Goal: Task Accomplishment & Management: Use online tool/utility

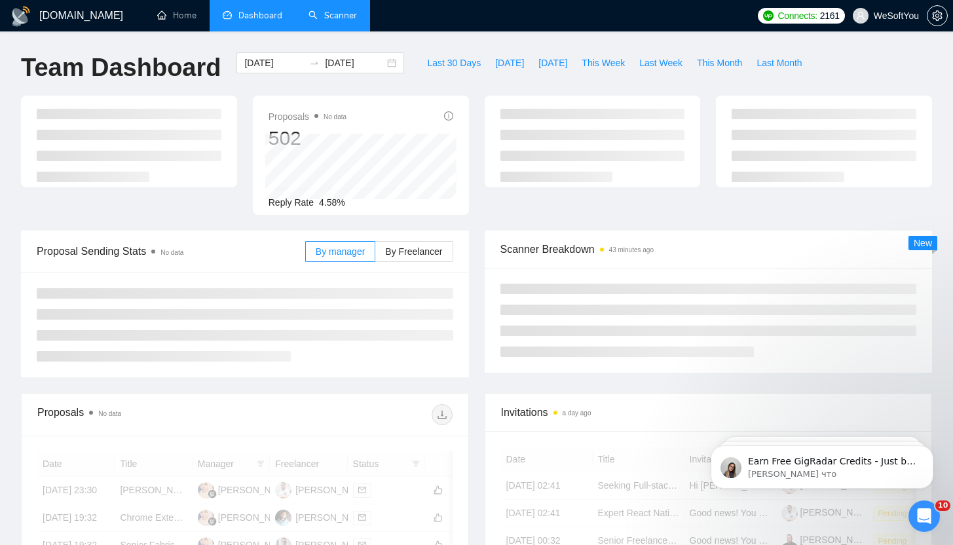
click at [348, 15] on link "Scanner" at bounding box center [332, 15] width 48 height 11
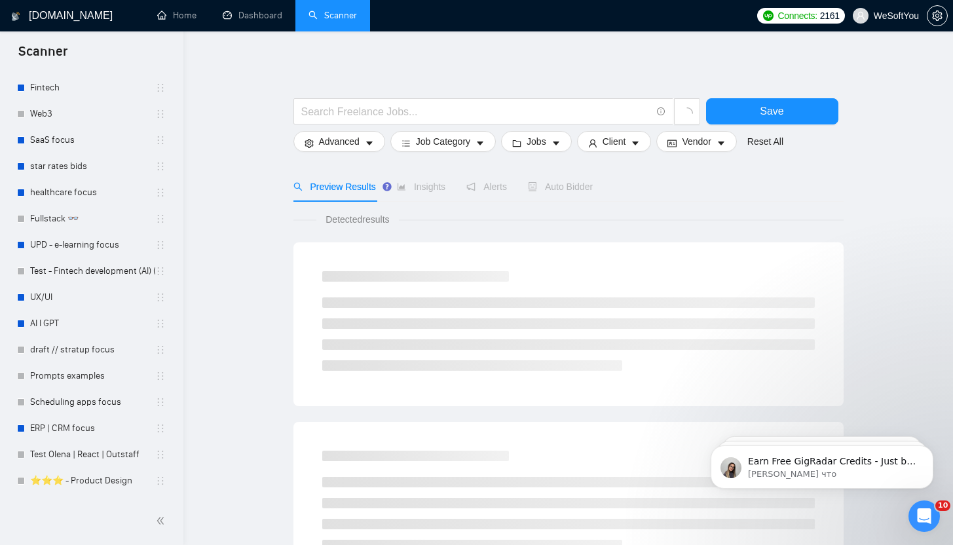
scroll to position [709, 0]
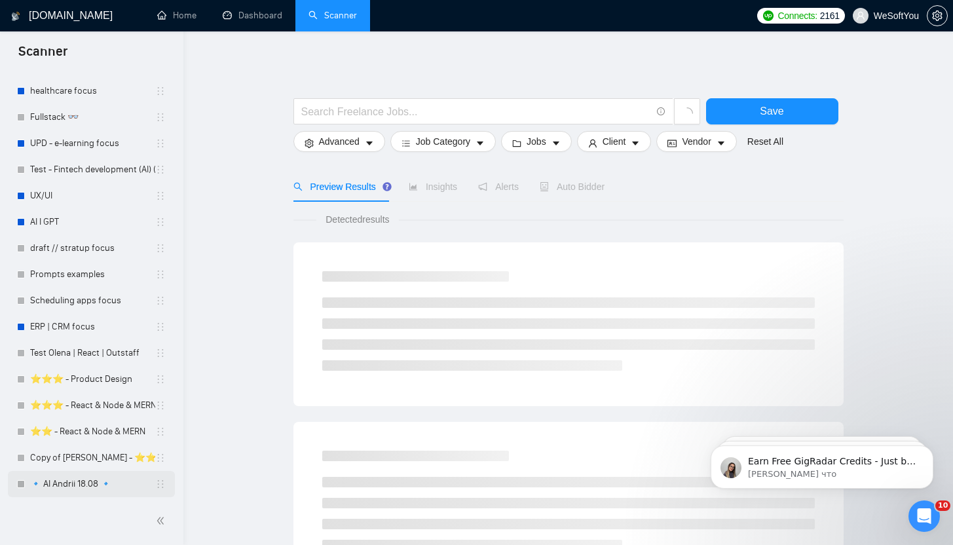
click at [71, 482] on link "🔹 AI Andrii 18.08 🔹" at bounding box center [92, 484] width 125 height 26
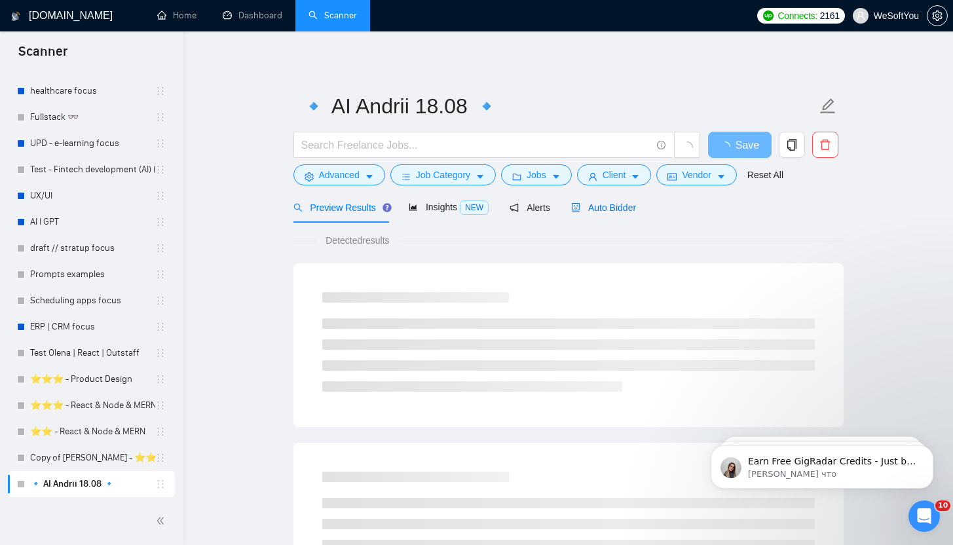
click at [585, 211] on span "Auto Bidder" at bounding box center [603, 207] width 65 height 10
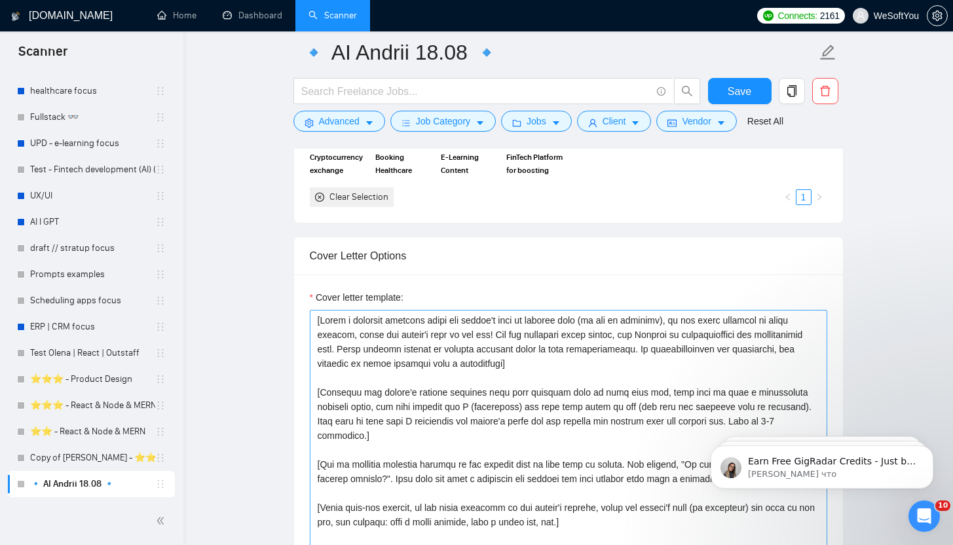
scroll to position [1415, 0]
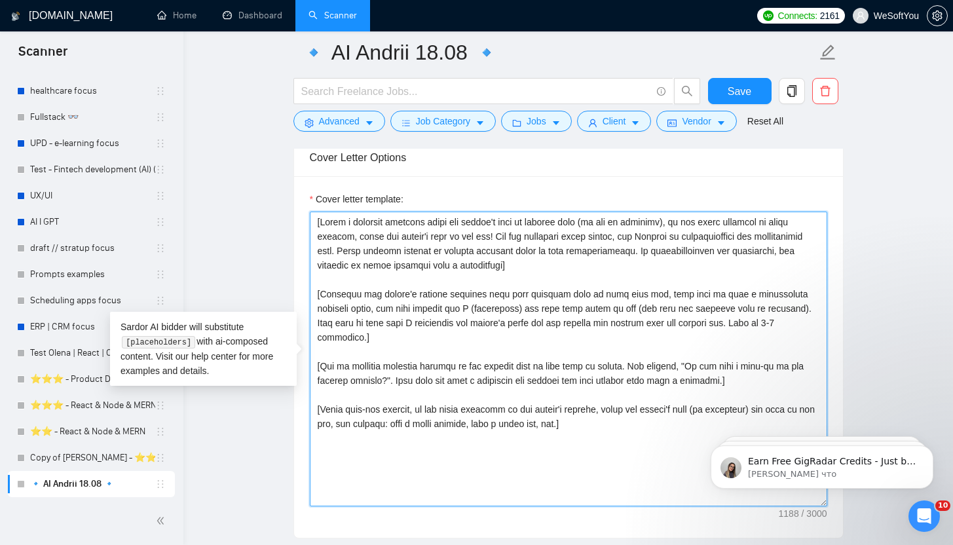
drag, startPoint x: 595, startPoint y: 432, endPoint x: 242, endPoint y: 188, distance: 429.7
click at [242, 188] on main "🔹 AI Andrii 18.08 🔹 Save Advanced Job Category Jobs Client Vendor Reset All Pre…" at bounding box center [567, 391] width 727 height 3509
paste textarea "Folder= 1. CLNT: TubeTamer | URL: [URL][DOMAIN_NAME] | SaaS Productivity app fo…"
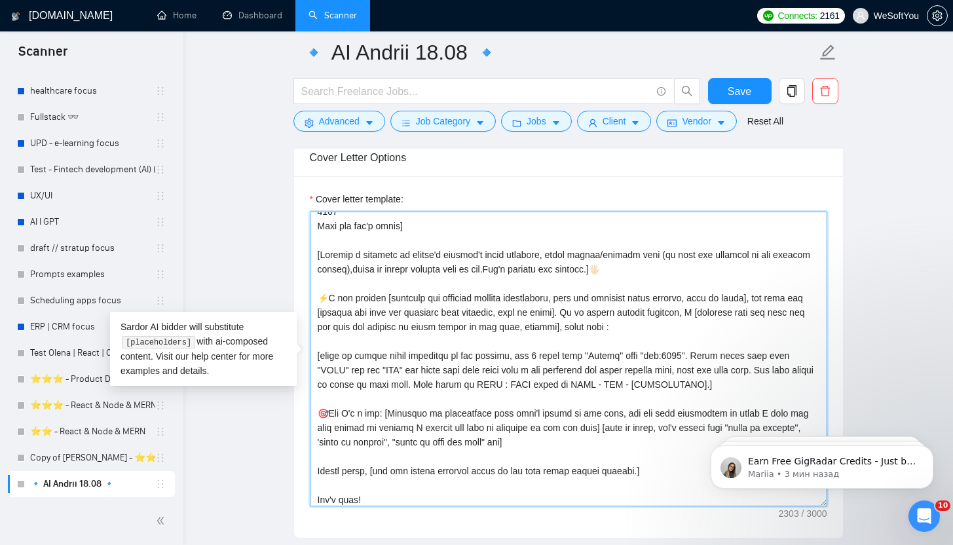
scroll to position [245, 0]
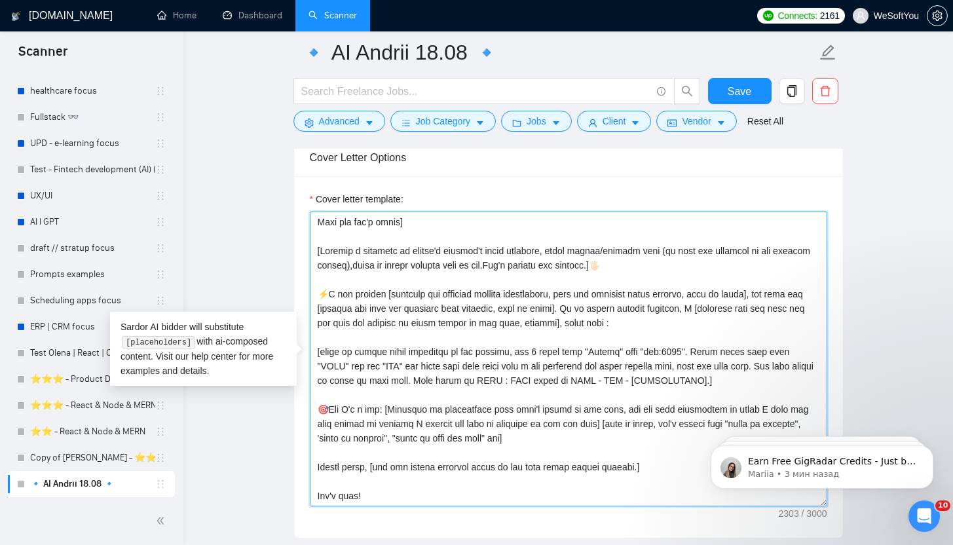
drag, startPoint x: 318, startPoint y: 292, endPoint x: 709, endPoint y: 330, distance: 392.7
click at [709, 330] on textarea "Cover letter template:" at bounding box center [568, 358] width 517 height 295
click at [609, 321] on textarea "Cover letter template:" at bounding box center [568, 358] width 517 height 295
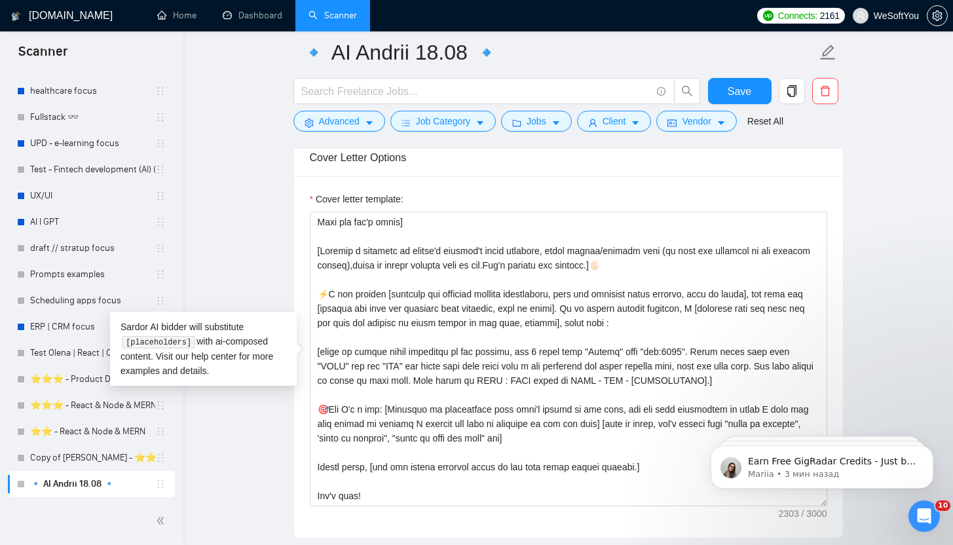
click at [264, 254] on main "🔹 AI Andrii 18.08 🔹 Save Advanced Job Category Jobs Client Vendor Reset All Pre…" at bounding box center [567, 391] width 727 height 3509
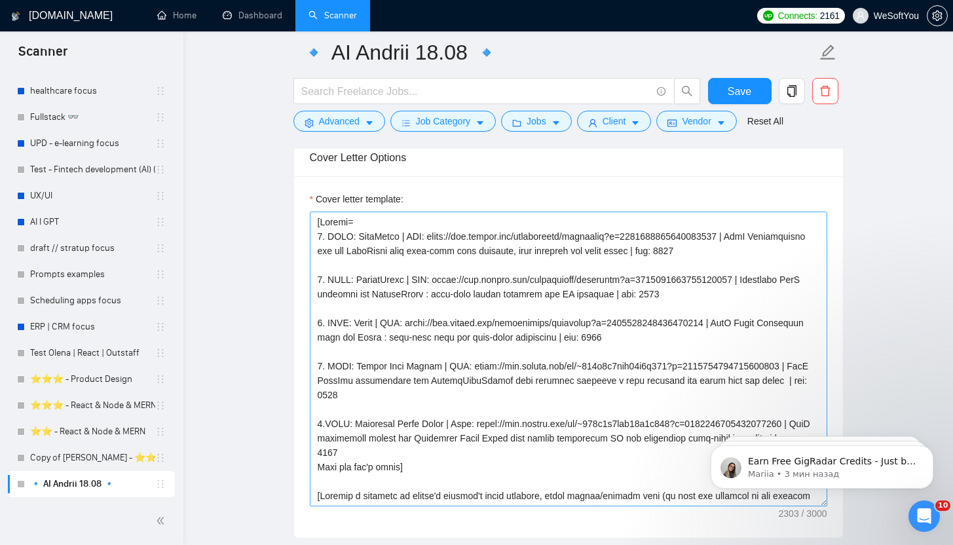
scroll to position [0, 0]
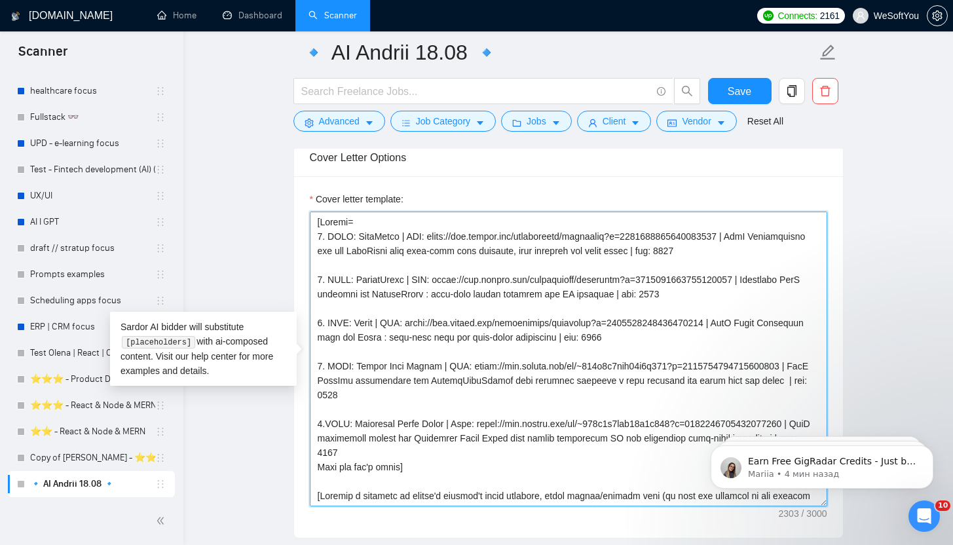
drag, startPoint x: 357, startPoint y: 232, endPoint x: 403, endPoint y: 238, distance: 45.6
click at [403, 238] on textarea "Cover letter template:" at bounding box center [568, 358] width 517 height 295
paste textarea "🔹 Avo [URL][DOMAIN_NAME]"
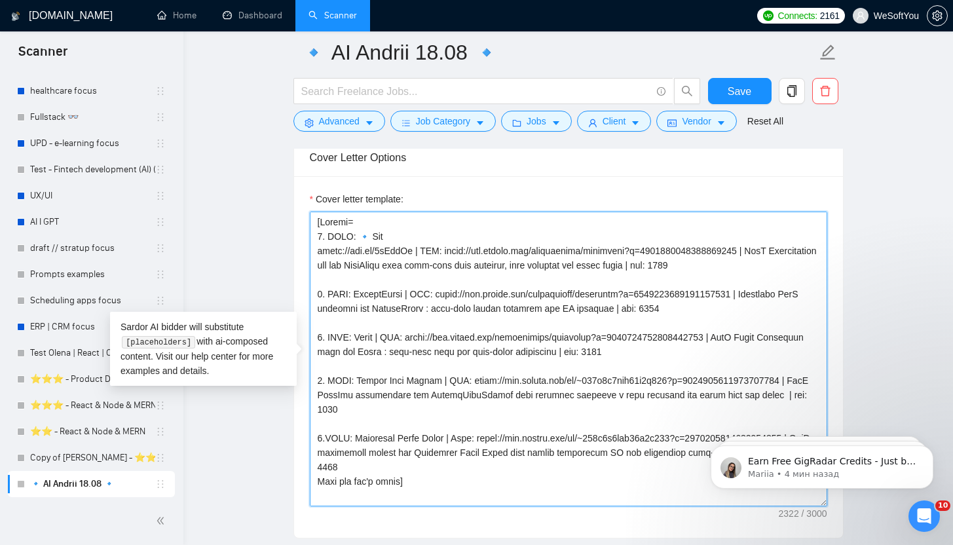
drag, startPoint x: 409, startPoint y: 251, endPoint x: 319, endPoint y: 249, distance: 90.4
click at [319, 249] on textarea "Cover letter template:" at bounding box center [568, 358] width 517 height 295
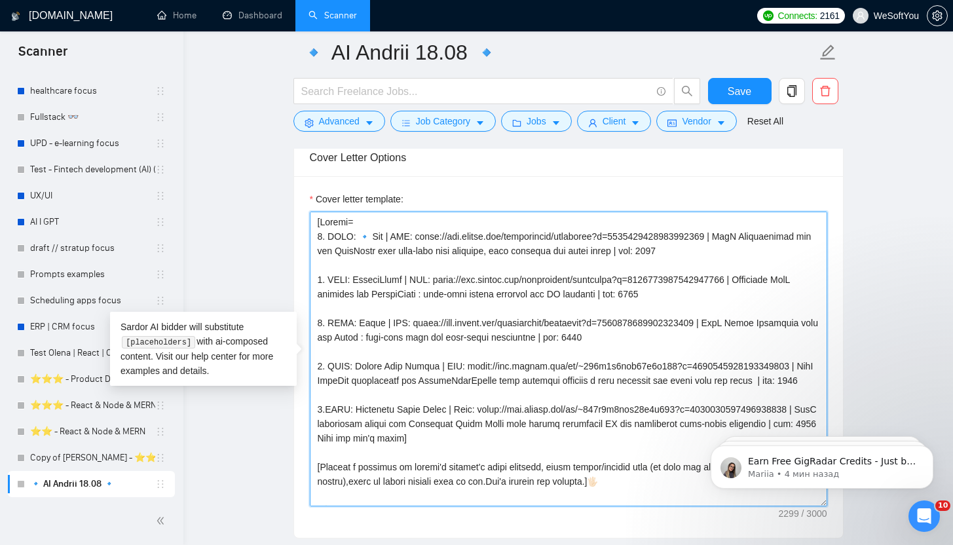
drag, startPoint x: 414, startPoint y: 237, endPoint x: 740, endPoint y: 242, distance: 326.7
click at [740, 242] on textarea "Cover letter template:" at bounding box center [568, 358] width 517 height 295
paste textarea "[DOMAIN_NAME][URL]"
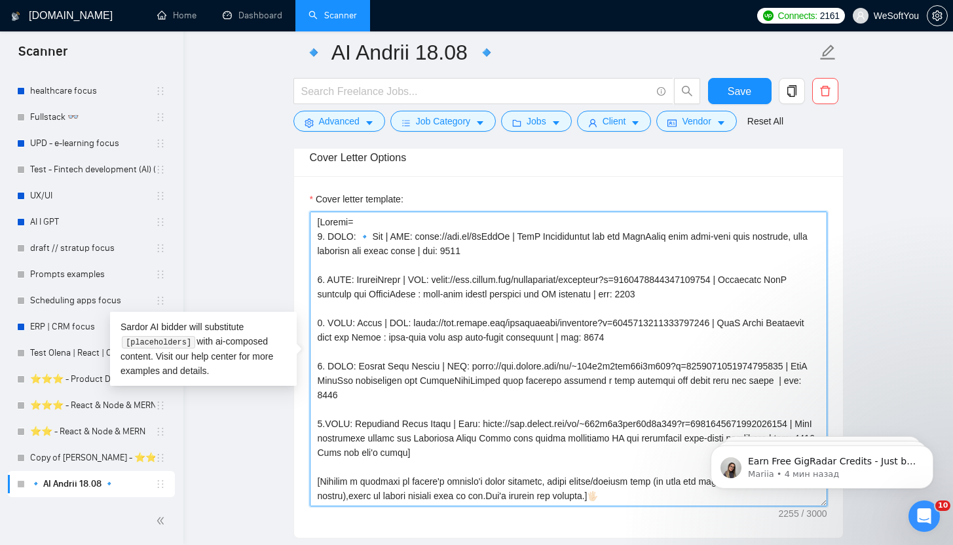
click at [519, 239] on textarea "Cover letter template:" at bounding box center [568, 358] width 517 height 295
drag, startPoint x: 514, startPoint y: 236, endPoint x: 445, endPoint y: 251, distance: 71.2
click at [445, 251] on textarea "Cover letter template:" at bounding box center [568, 358] width 517 height 295
paste textarea "Developed a GPT-powered assistant that integrates data sources, generates struc…"
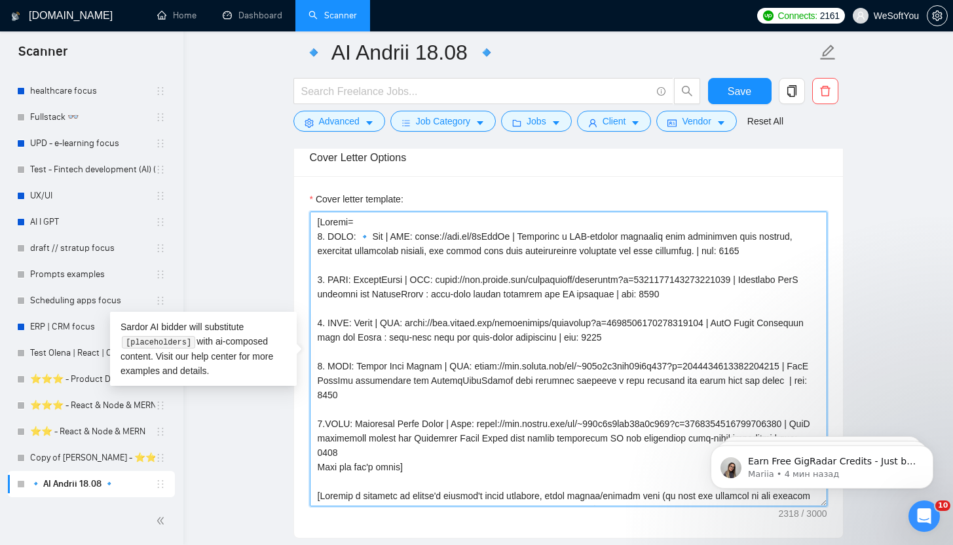
click at [370, 235] on textarea "Cover letter template:" at bounding box center [568, 358] width 517 height 295
drag, startPoint x: 359, startPoint y: 278, endPoint x: 412, endPoint y: 283, distance: 53.3
click at [412, 283] on textarea "Cover letter template:" at bounding box center [568, 358] width 517 height 295
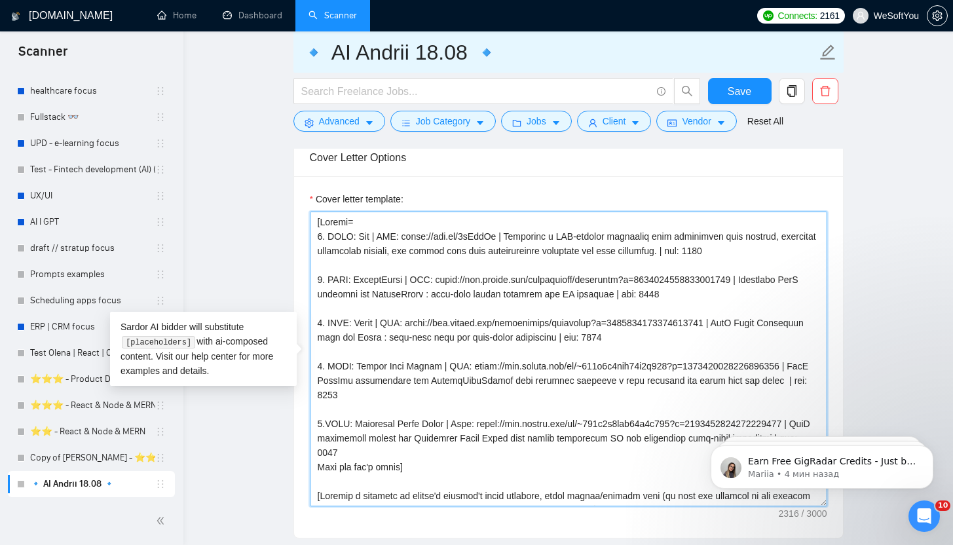
paste textarea "Vignetto"
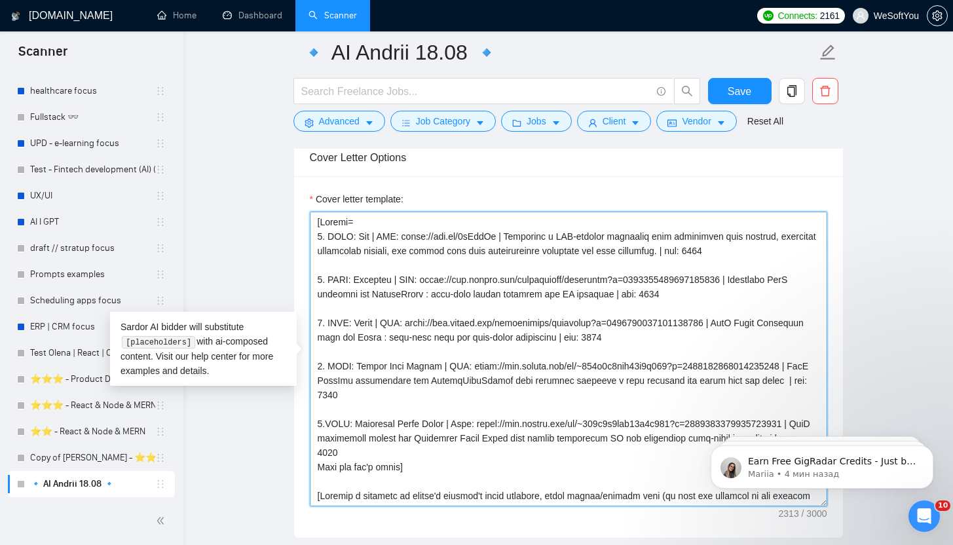
drag, startPoint x: 423, startPoint y: 279, endPoint x: 748, endPoint y: 283, distance: 324.8
click at [748, 283] on textarea "Cover letter template:" at bounding box center [568, 358] width 517 height 295
paste textarea "[DOMAIN_NAME][URL]"
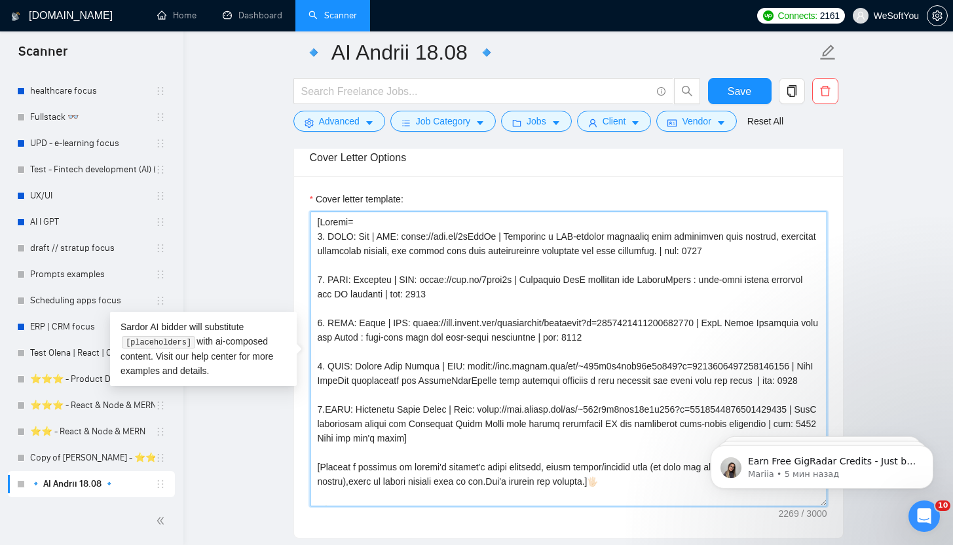
drag, startPoint x: 519, startPoint y: 280, endPoint x: 382, endPoint y: 297, distance: 137.3
click at [382, 297] on textarea "Cover letter template:" at bounding box center [568, 358] width 517 height 295
paste textarea "I-driven video generation and automation platform - built pipelines for media s…"
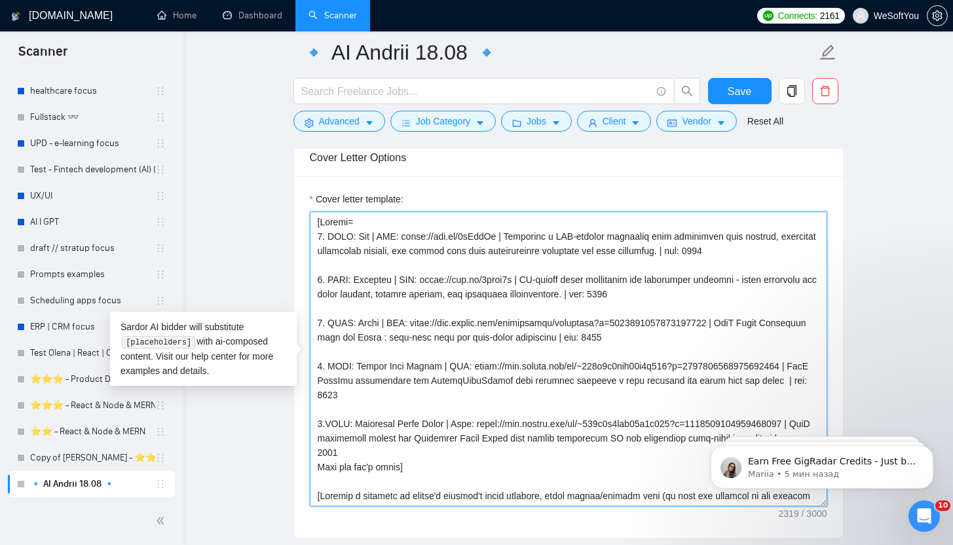
drag, startPoint x: 359, startPoint y: 322, endPoint x: 380, endPoint y: 323, distance: 20.3
click at [379, 323] on textarea "Cover letter template:" at bounding box center [568, 358] width 517 height 295
drag, startPoint x: 382, startPoint y: 323, endPoint x: 358, endPoint y: 324, distance: 24.3
click at [358, 324] on textarea "Cover letter template:" at bounding box center [568, 358] width 517 height 295
paste textarea "iBusiness"
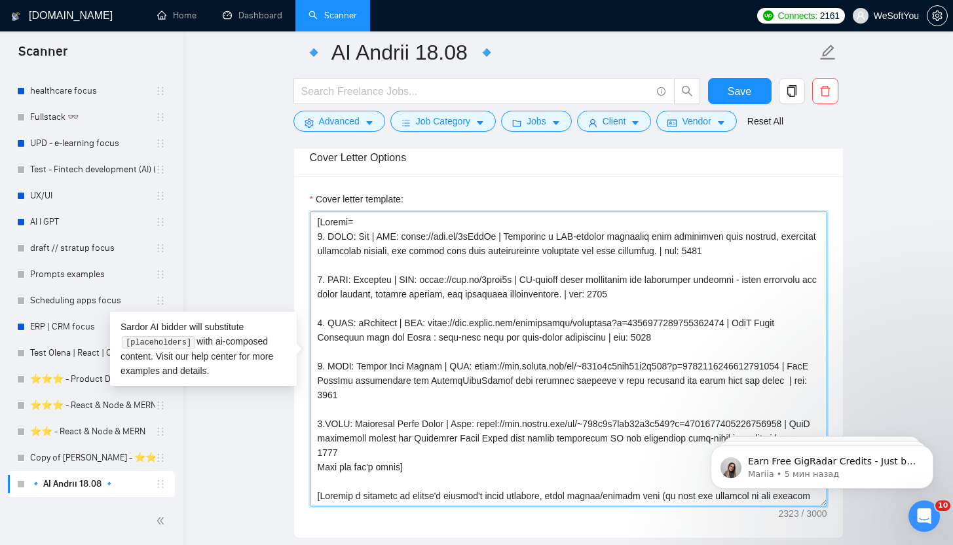
paste textarea "[DOMAIN_NAME][URL]"
drag, startPoint x: 428, startPoint y: 323, endPoint x: 753, endPoint y: 327, distance: 325.4
drag, startPoint x: 525, startPoint y: 324, endPoint x: 364, endPoint y: 342, distance: 162.1
click at [364, 342] on textarea "Cover letter template:" at bounding box center [568, 358] width 517 height 295
paste textarea "Multi-tenant business ops platform - smart document flows, subscriptions, admin…"
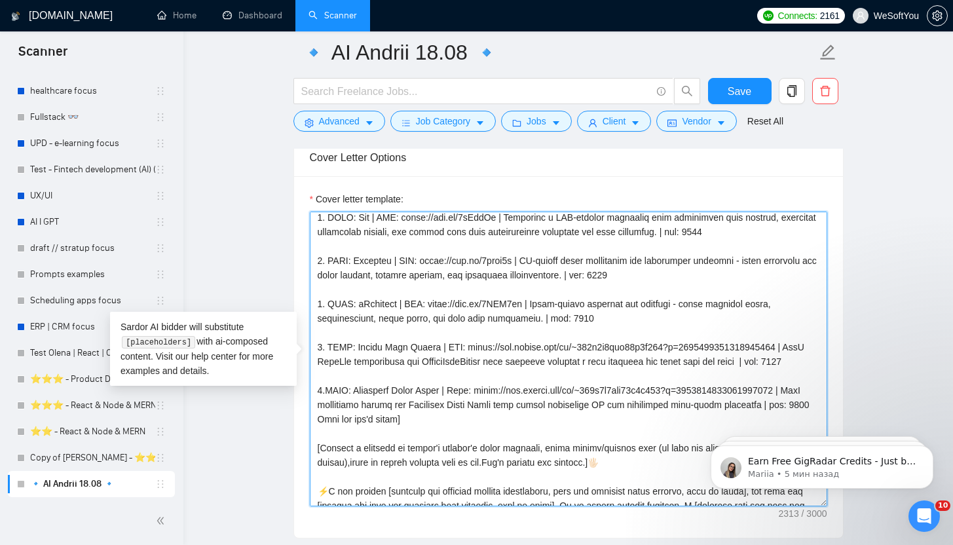
scroll to position [39, 0]
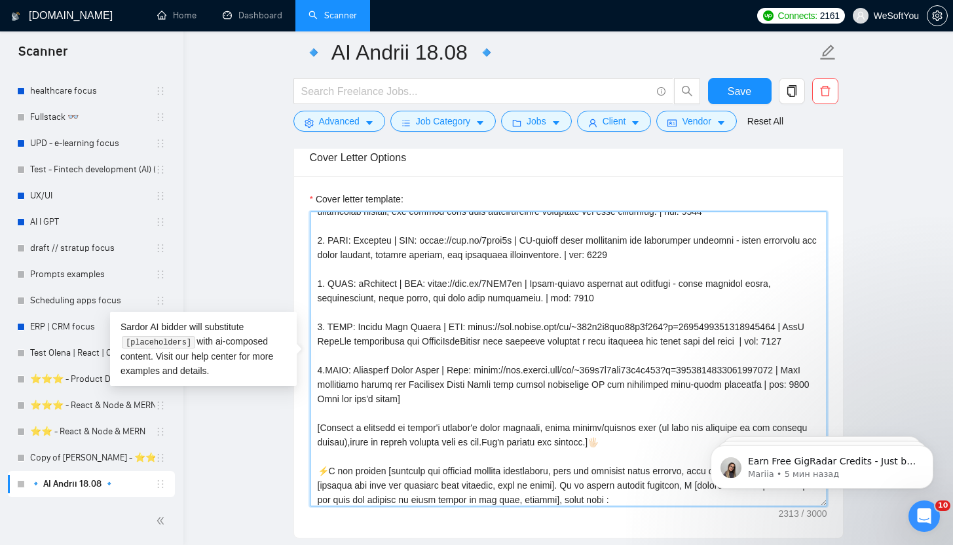
drag, startPoint x: 359, startPoint y: 325, endPoint x: 446, endPoint y: 327, distance: 87.1
click at [446, 327] on textarea "Cover letter template:" at bounding box center [568, 358] width 517 height 295
paste textarea "Authentise"
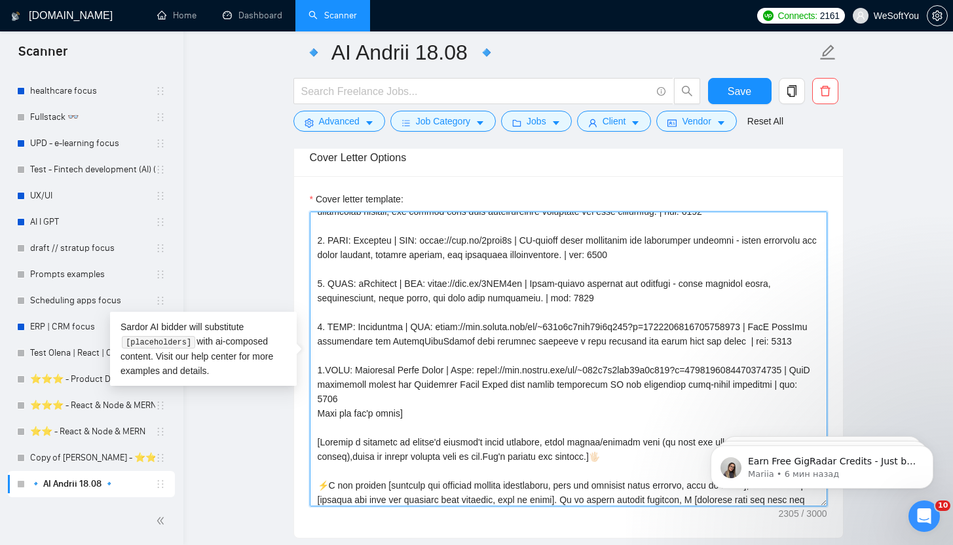
drag, startPoint x: 433, startPoint y: 327, endPoint x: 769, endPoint y: 331, distance: 335.9
click at [769, 331] on textarea "Cover letter template:" at bounding box center [568, 358] width 517 height 295
paste textarea "[DOMAIN_NAME][URL]"
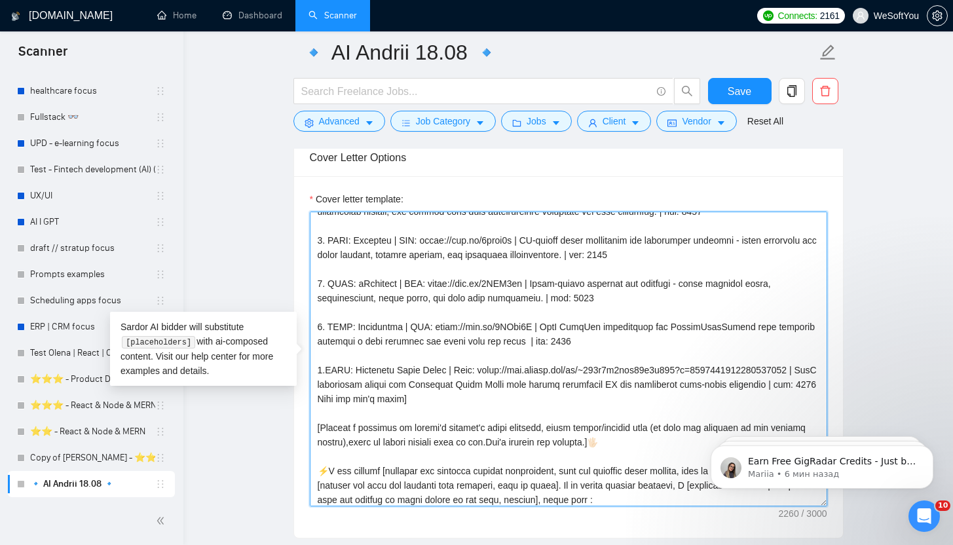
drag, startPoint x: 534, startPoint y: 323, endPoint x: 525, endPoint y: 344, distance: 22.6
click at [525, 344] on textarea "Cover letter template:" at bounding box center [568, 358] width 517 height 295
paste textarea "platform with FastAPI backend and admin dashboards, built for automation and co…"
drag, startPoint x: 449, startPoint y: 370, endPoint x: 354, endPoint y: 371, distance: 94.9
click at [354, 371] on textarea "Cover letter template:" at bounding box center [568, 358] width 517 height 295
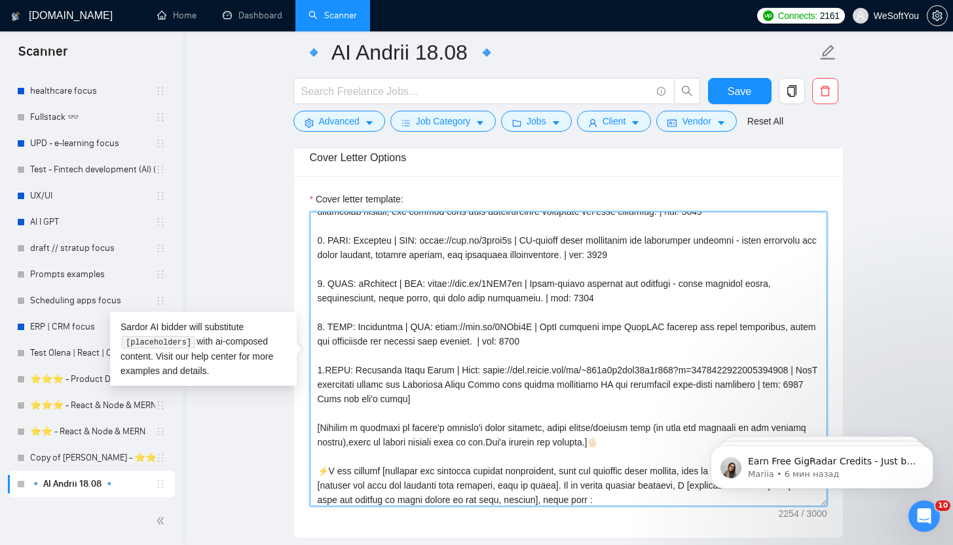
paste textarea "[URL]"
click at [392, 370] on textarea "Cover letter template:" at bounding box center [568, 358] width 517 height 295
drag, startPoint x: 415, startPoint y: 370, endPoint x: 751, endPoint y: 371, distance: 335.9
click at [751, 371] on textarea "Cover letter template:" at bounding box center [568, 358] width 517 height 295
paste textarea "[DOMAIN_NAME][URL]"
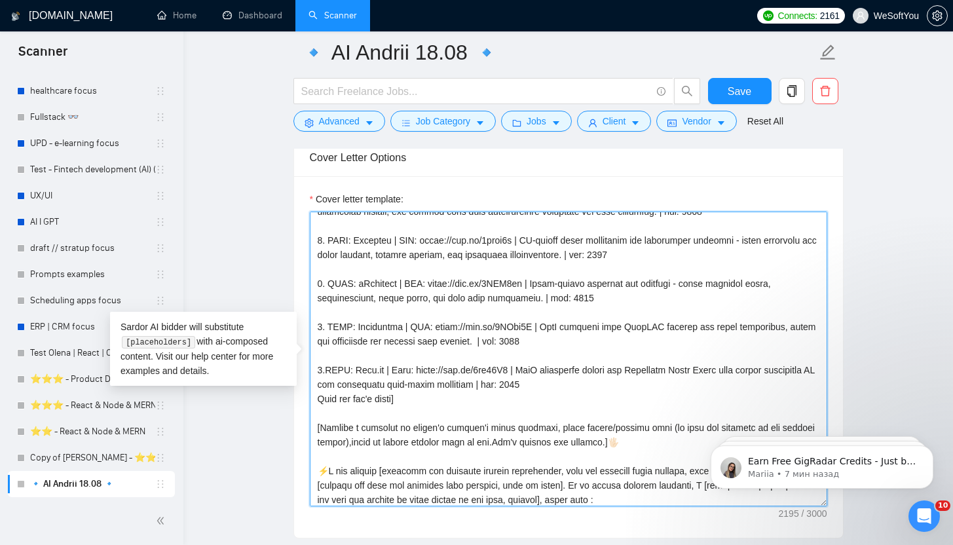
drag, startPoint x: 516, startPoint y: 367, endPoint x: 542, endPoint y: 384, distance: 31.6
click at [542, 384] on textarea "Cover letter template:" at bounding box center [568, 358] width 517 height 295
paste textarea "AI-powered learning web platform for reading skills improvement. A platform is …"
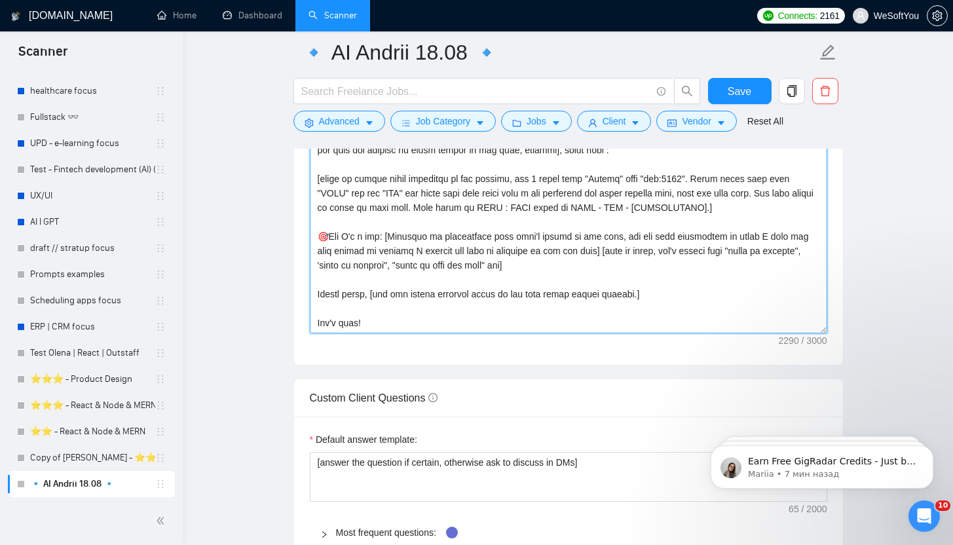
scroll to position [1800, 0]
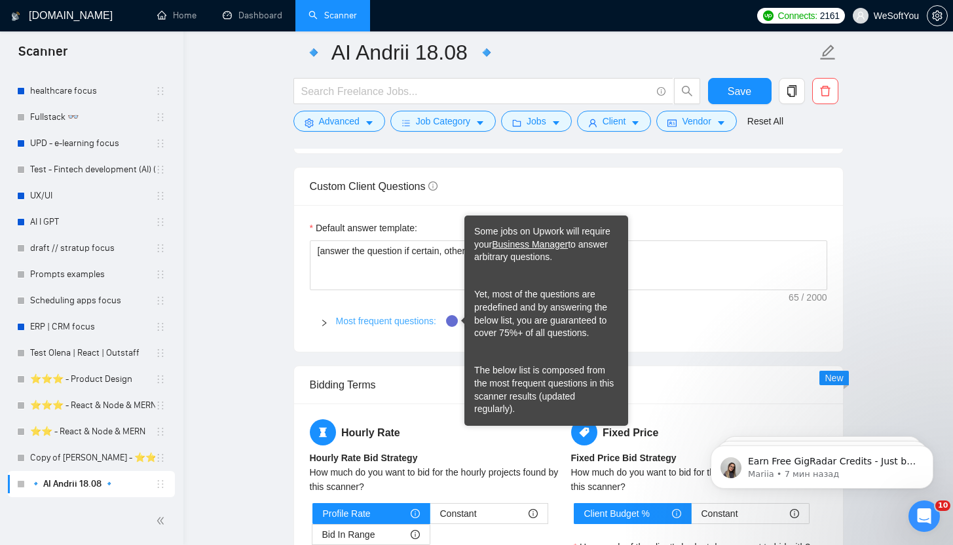
type textarea "[Folder= 1. CLNT: Avo | URL: [URL][DOMAIN_NAME] | Developed a GPT-powered assis…"
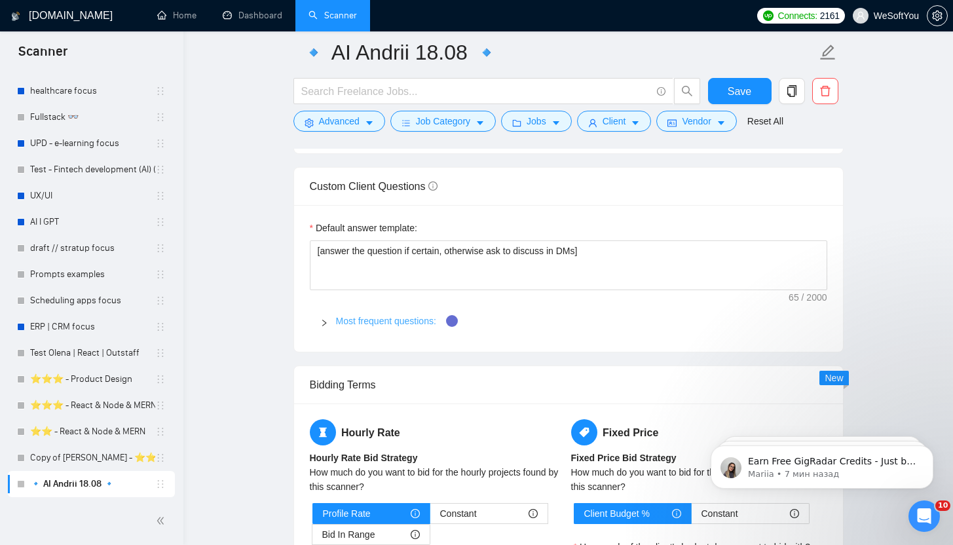
click at [390, 319] on link "Most frequent questions:" at bounding box center [386, 321] width 100 height 10
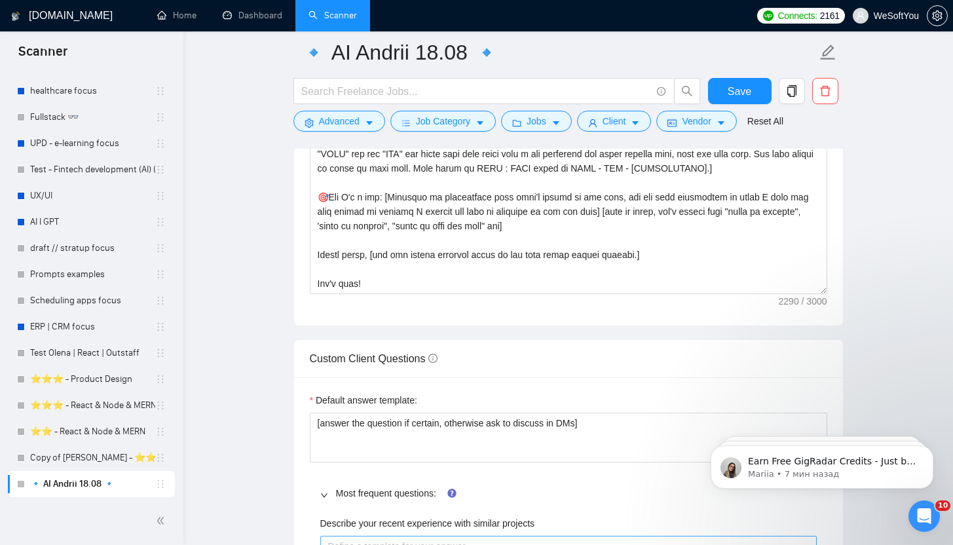
scroll to position [1554, 0]
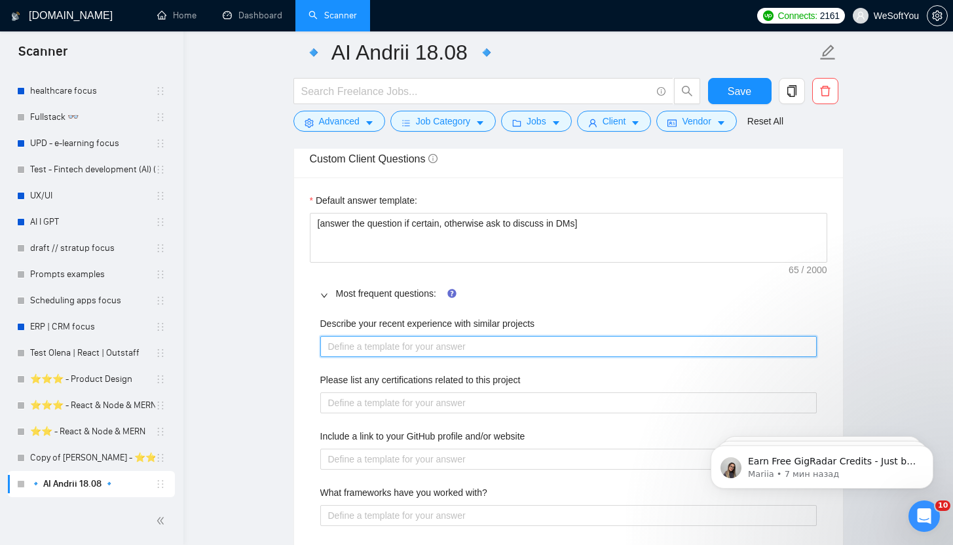
click at [438, 343] on projects "Describe your recent experience with similar projects" at bounding box center [568, 346] width 496 height 21
paste projects "💥 Loremi.do - s Ametconsecte adipisc eli sedd eiusmodtem incididun utlabore et …"
type projects "💥 Loremi.do - s Ametconsecte adipisc eli sedd eiusmodtem incididun utlabore et …"
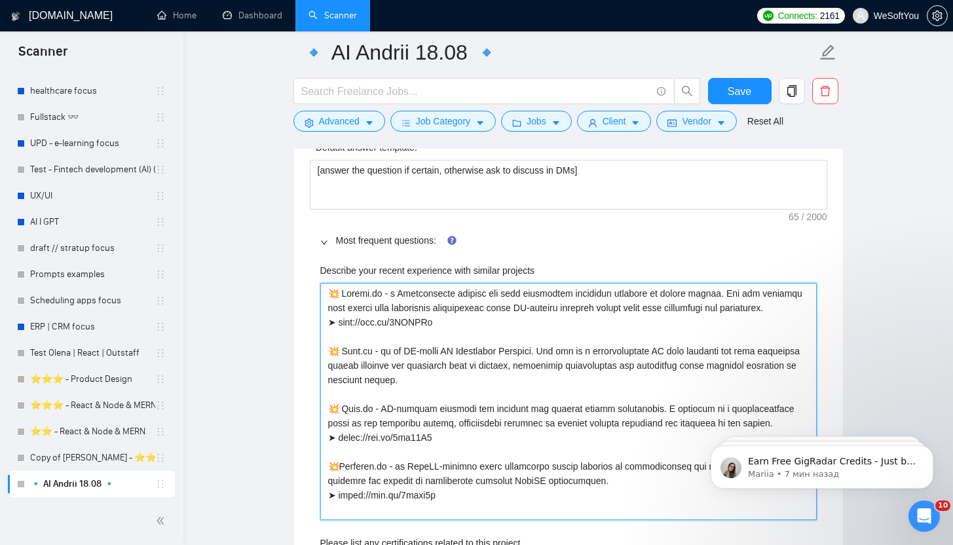
scroll to position [2068, 0]
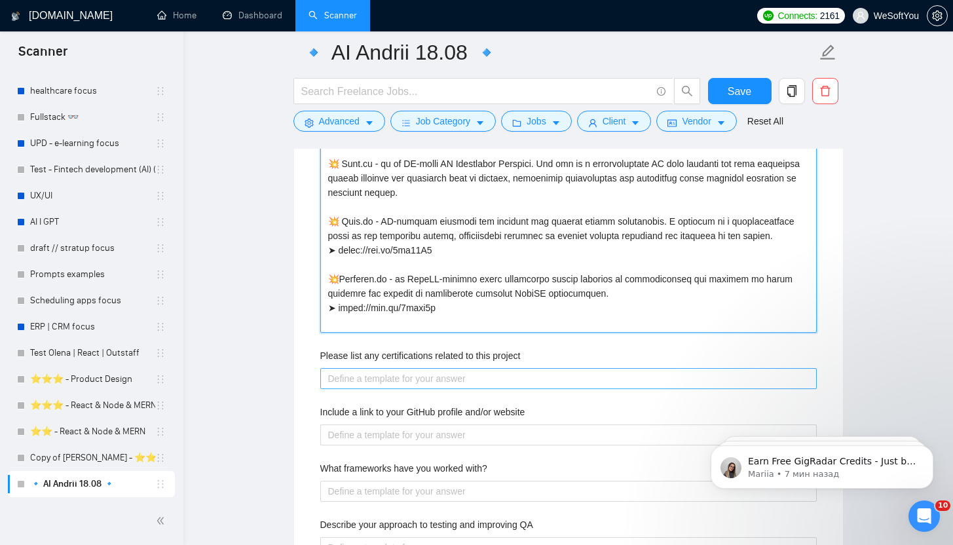
type projects "💥 Loremi.do - s Ametconsecte adipisc eli sedd eiusmodtem incididun utlabore et …"
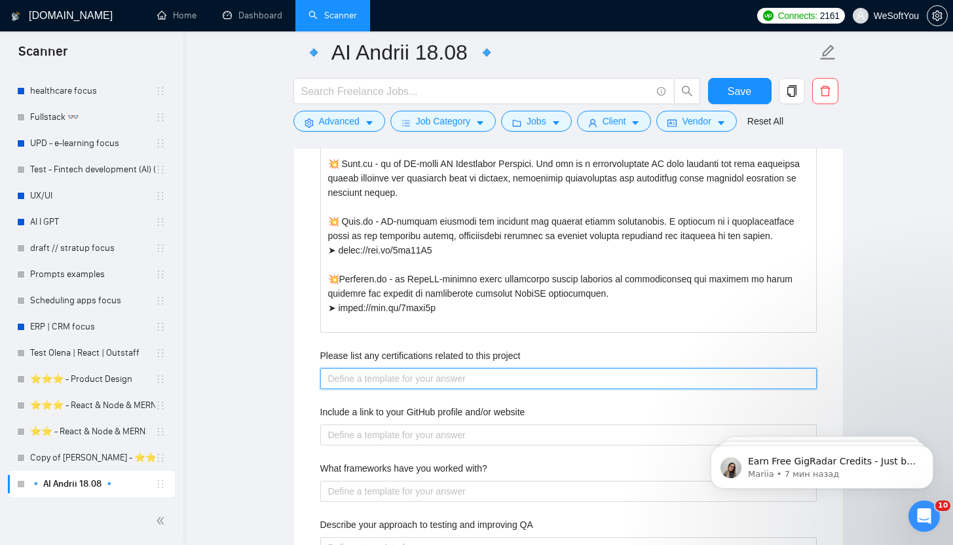
click at [392, 374] on project "Please list any certifications related to this project" at bounding box center [568, 378] width 496 height 21
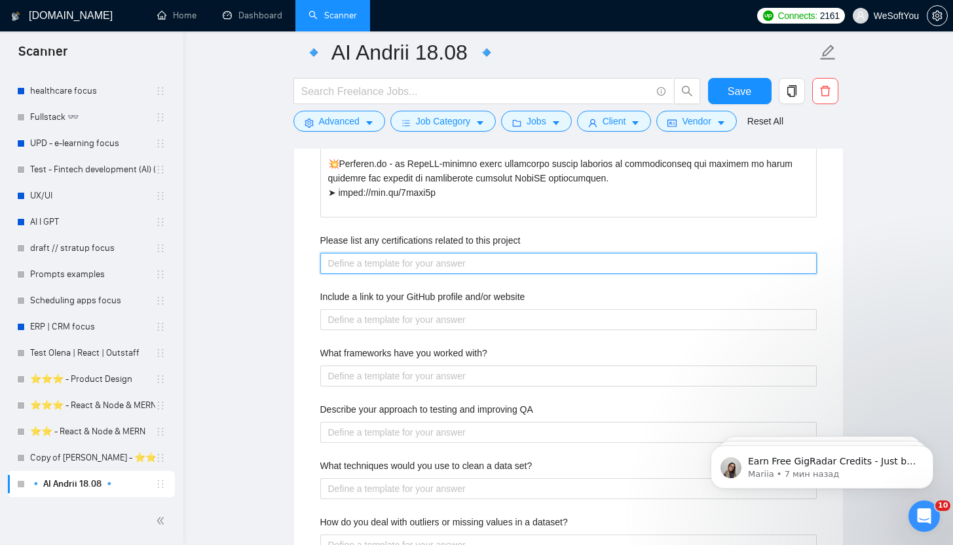
scroll to position [2242, 0]
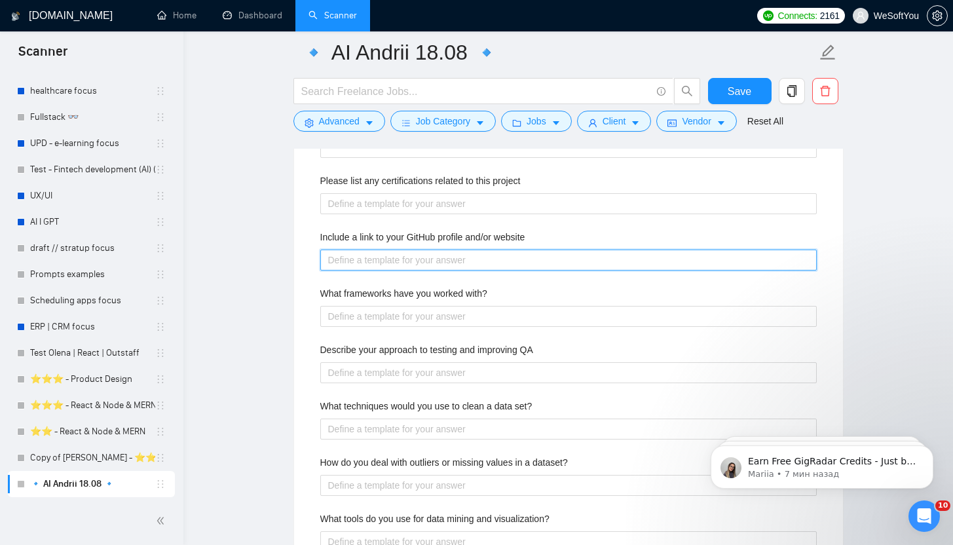
click at [432, 262] on website "Include a link to your GitHub profile and/or website" at bounding box center [568, 259] width 496 height 21
paste website "[URL][DOMAIN_NAME]"
type website "[URL][DOMAIN_NAME]"
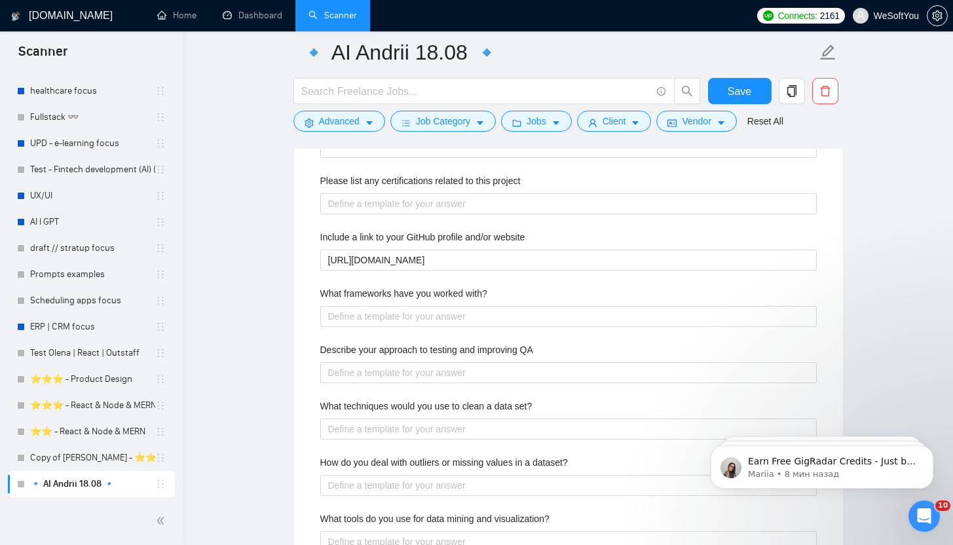
click at [429, 327] on div "Describe your recent experience with similar projects Please list any certifica…" at bounding box center [568, 234] width 517 height 682
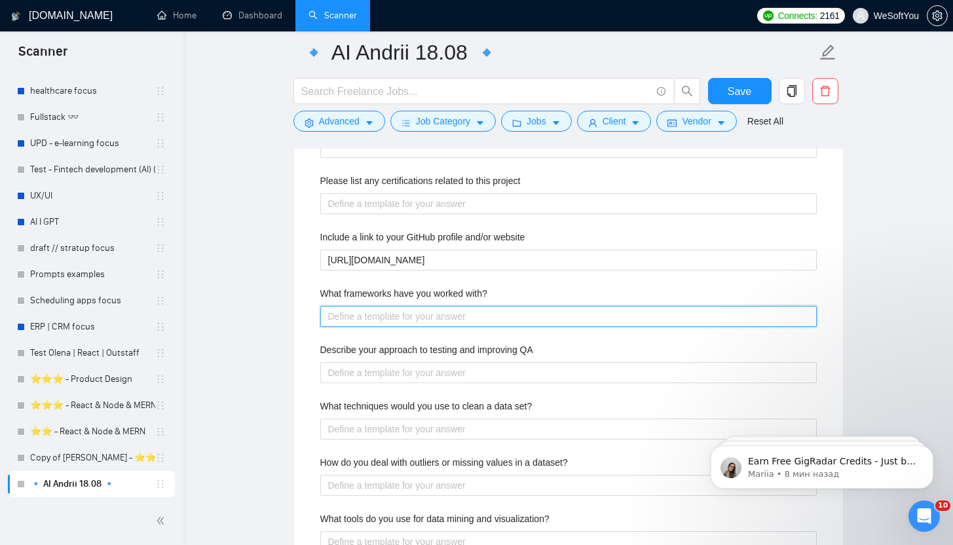
click at [429, 321] on with\? "What frameworks have you worked with?" at bounding box center [568, 316] width 496 height 21
paste with\? "OpenAI, ChatGPT, NLP, Chatbot development, Computer Vision, PyTorch, Tensorflow…"
type with\? "OpenAI, ChatGPT, NLP, Chatbot development, Computer Vision, PyTorch, Tensorflow…"
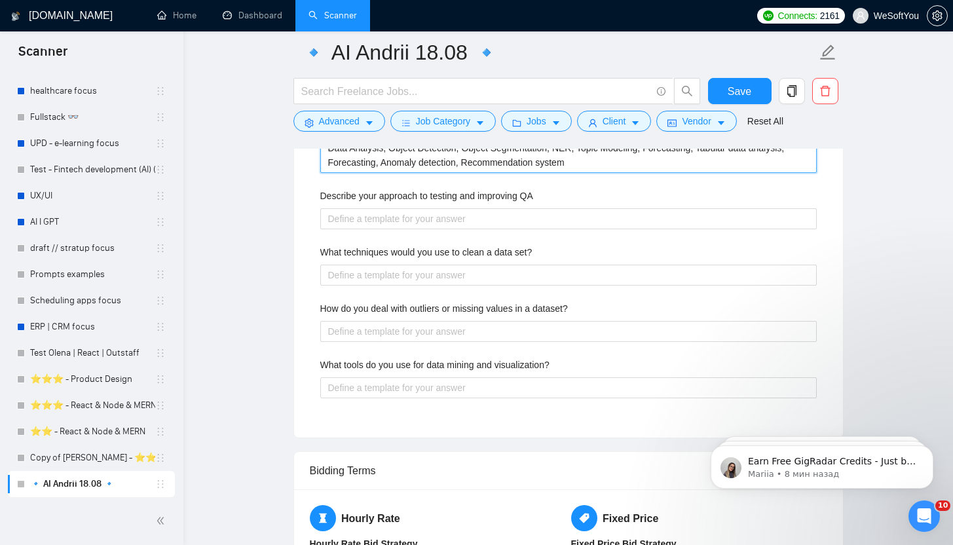
scroll to position [2564, 0]
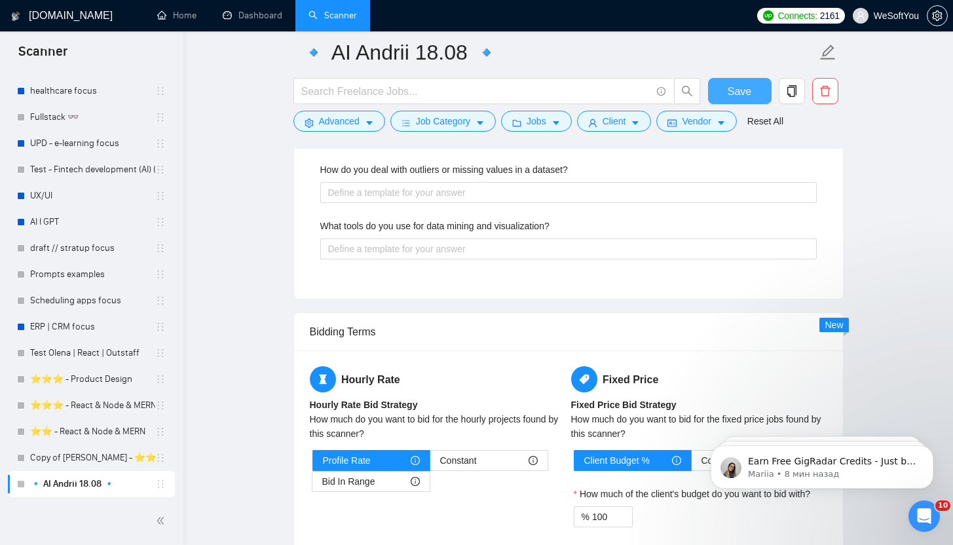
type with\? "OpenAI, ChatGPT, NLP, Chatbot development, Computer Vision, PyTorch, Tensorflow…"
click at [752, 92] on button "Save" at bounding box center [740, 91] width 64 height 26
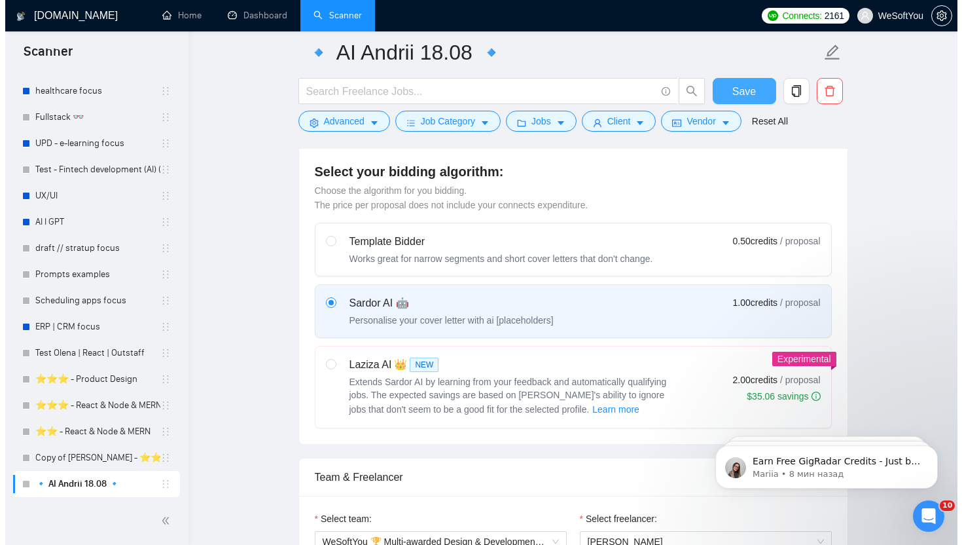
scroll to position [0, 0]
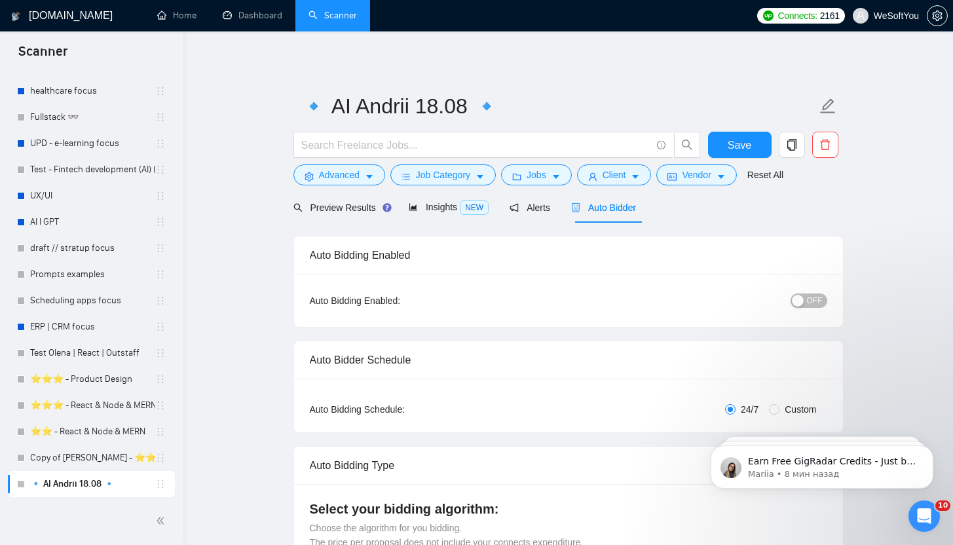
click at [807, 300] on span "OFF" at bounding box center [815, 300] width 16 height 14
click at [750, 140] on span "Save" at bounding box center [739, 145] width 24 height 16
click at [462, 181] on span "Job Category" at bounding box center [443, 175] width 54 height 14
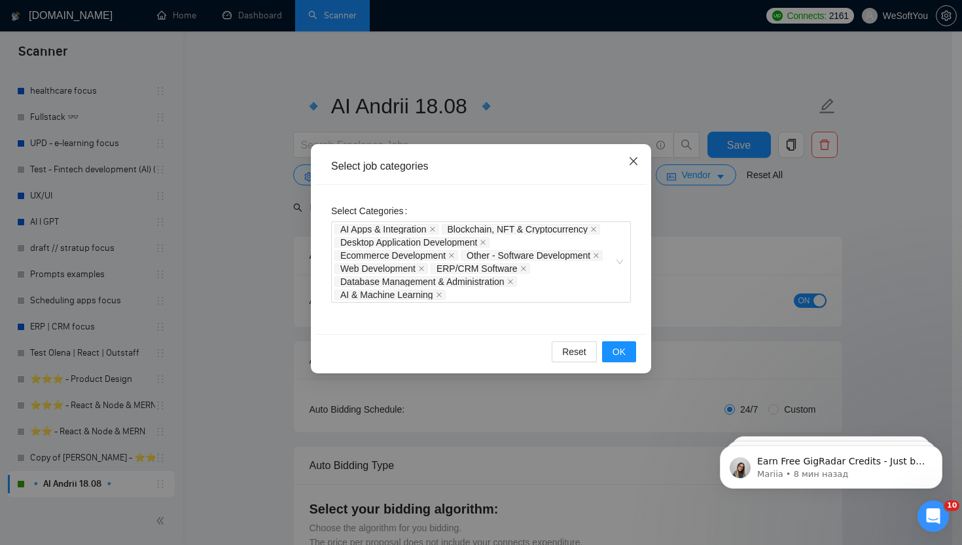
click at [635, 166] on icon "close" at bounding box center [634, 161] width 10 height 10
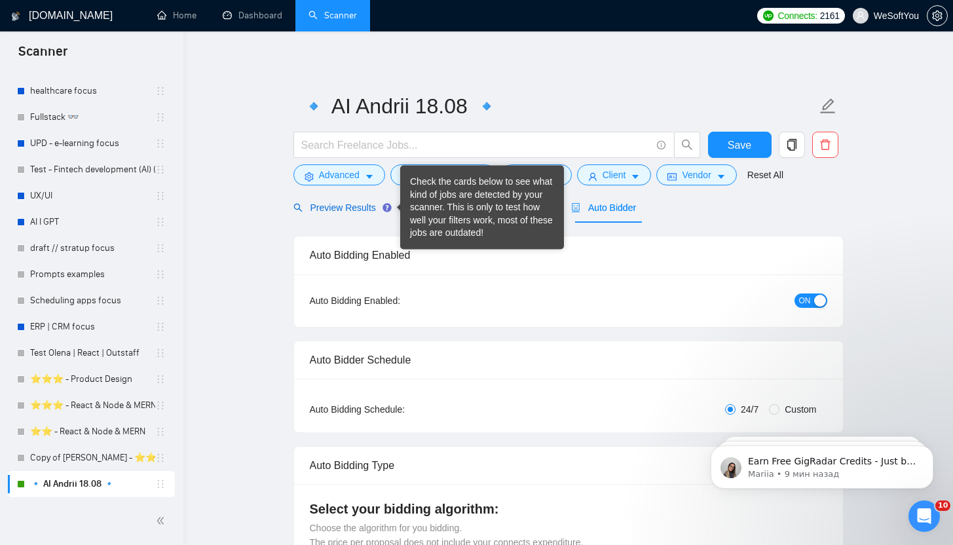
click at [373, 209] on span "Preview Results" at bounding box center [340, 207] width 94 height 10
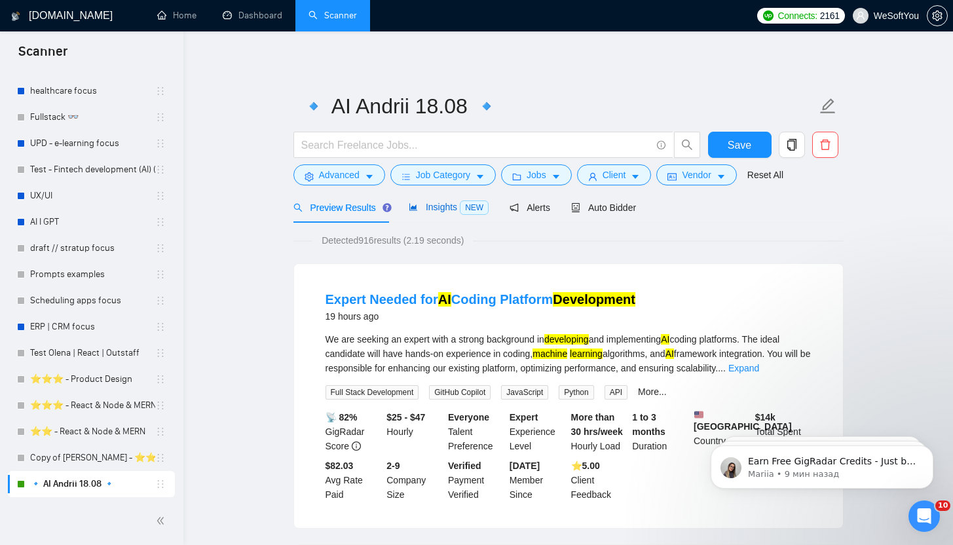
click at [428, 203] on span "Insights NEW" at bounding box center [449, 207] width 80 height 10
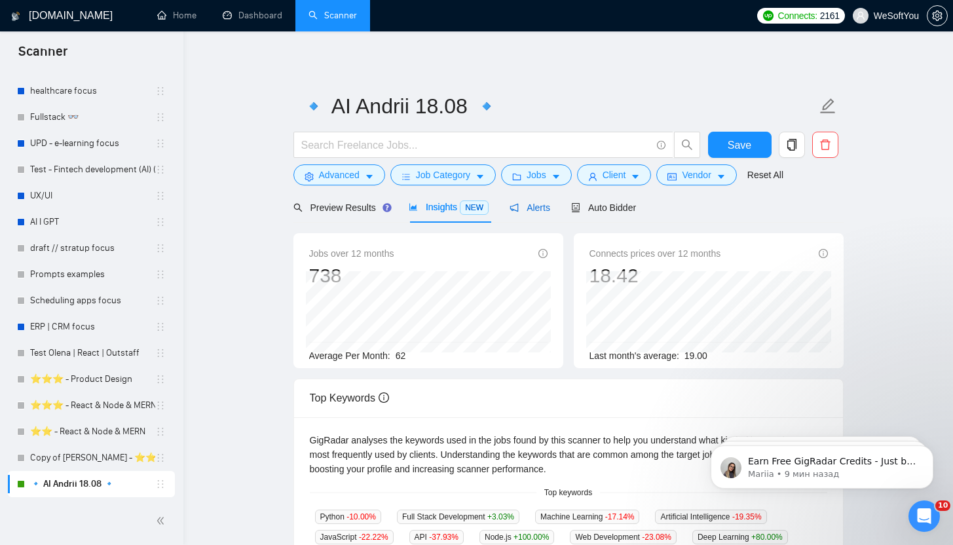
click at [538, 213] on div "Alerts" at bounding box center [529, 207] width 41 height 14
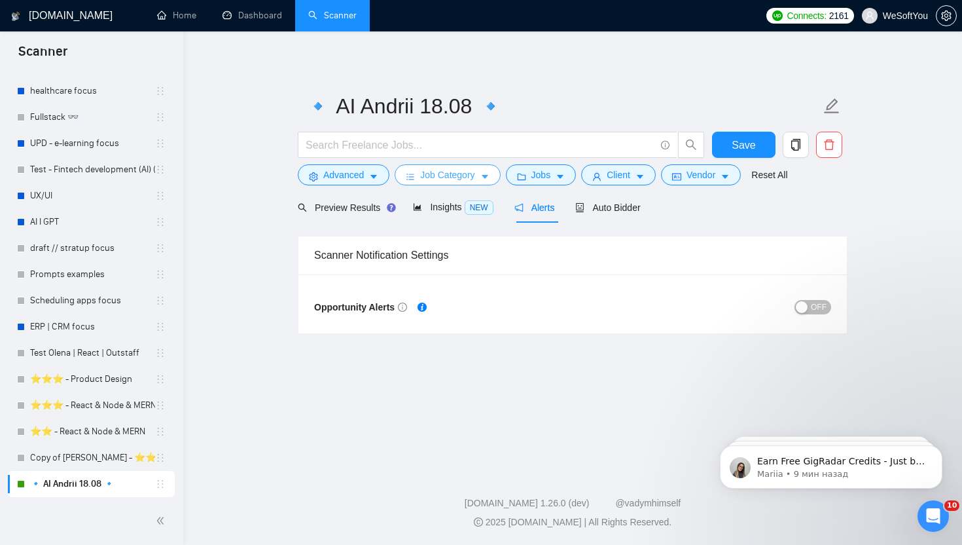
click at [466, 181] on span "Job Category" at bounding box center [447, 175] width 54 height 14
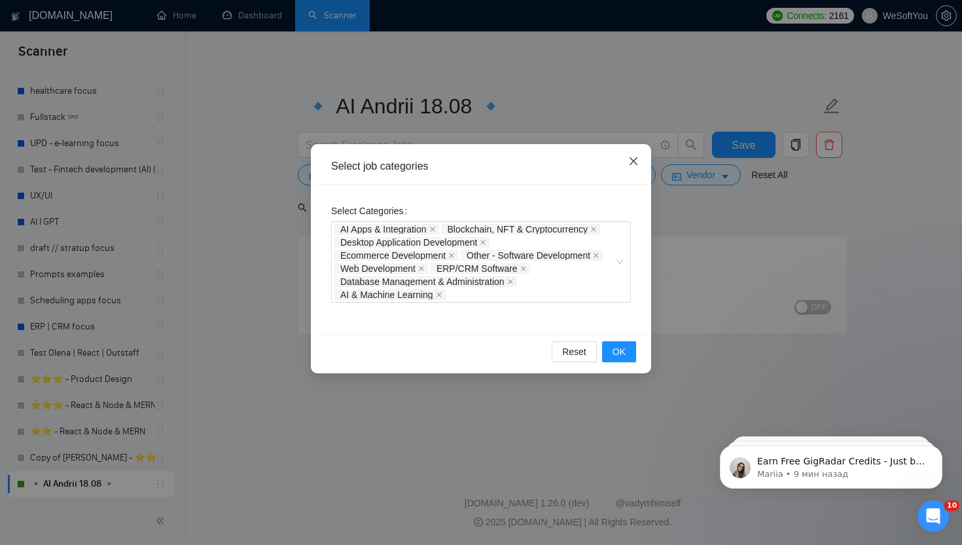
drag, startPoint x: 636, startPoint y: 164, endPoint x: 498, endPoint y: 159, distance: 138.9
click at [636, 164] on icon "close" at bounding box center [634, 161] width 10 height 10
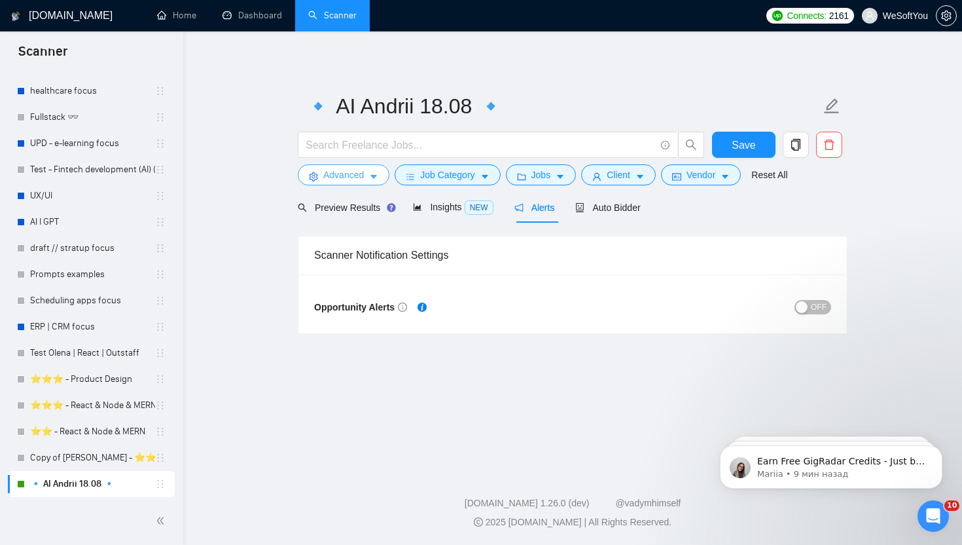
click at [342, 170] on span "Advanced" at bounding box center [343, 175] width 41 height 14
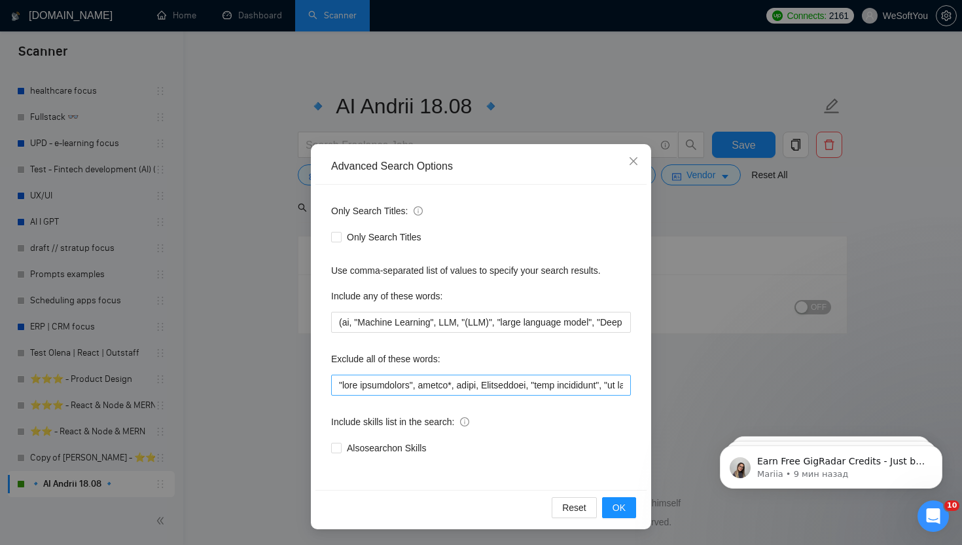
scroll to position [0, 2196]
click at [492, 391] on input "text" at bounding box center [481, 384] width 300 height 21
drag, startPoint x: 547, startPoint y: 392, endPoint x: 342, endPoint y: 389, distance: 204.3
click at [342, 389] on input "text" at bounding box center [481, 384] width 300 height 21
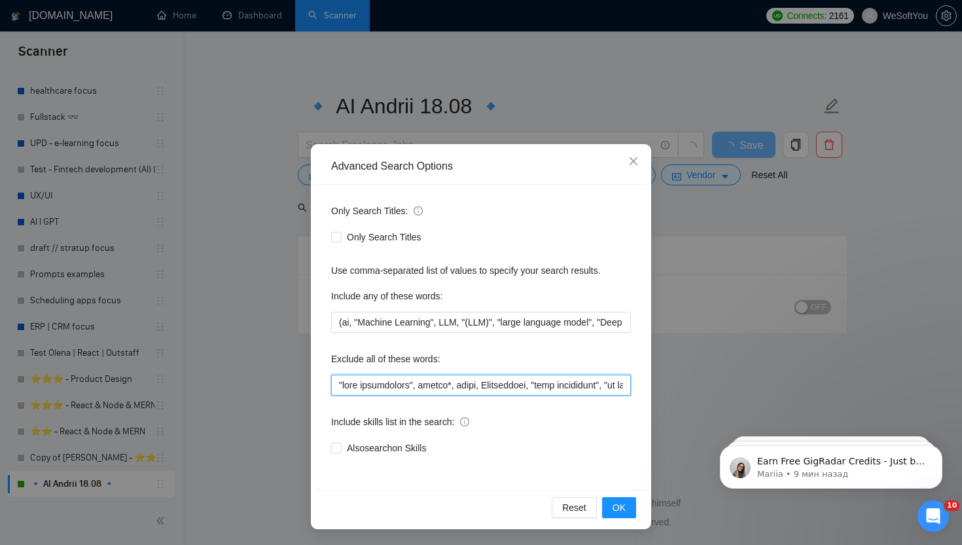
click at [445, 384] on input "text" at bounding box center [481, 384] width 300 height 21
click at [488, 386] on input "text" at bounding box center [481, 384] width 300 height 21
drag, startPoint x: 510, startPoint y: 387, endPoint x: 667, endPoint y: 389, distance: 157.1
click at [667, 389] on div "Advanced Search Options Only Search Titles: Only Search Titles Use comma-separa…" at bounding box center [481, 272] width 962 height 545
drag, startPoint x: 554, startPoint y: 388, endPoint x: 699, endPoint y: 386, distance: 144.7
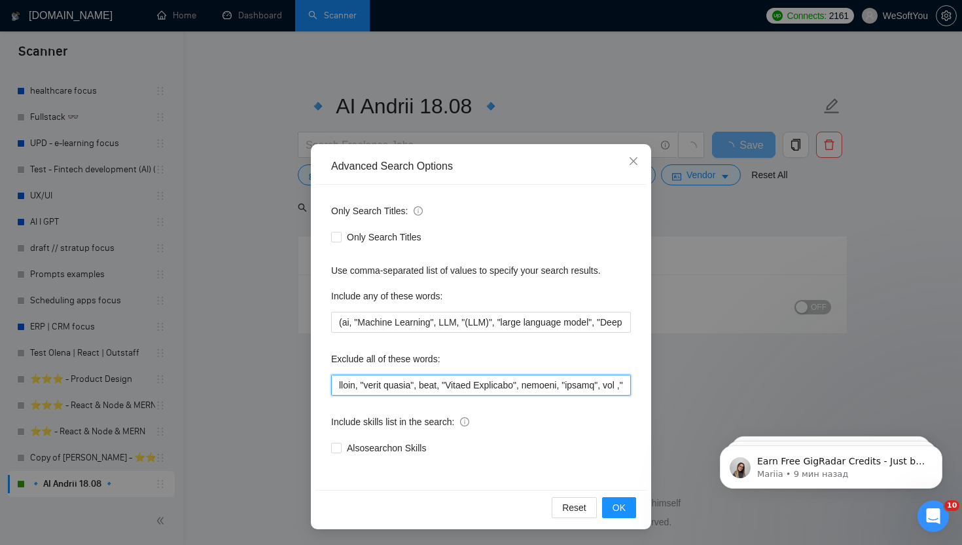
click at [699, 386] on div "Advanced Search Options Only Search Titles: Only Search Titles Use comma-separa…" at bounding box center [481, 272] width 962 height 545
click at [585, 388] on input "text" at bounding box center [481, 384] width 300 height 21
drag, startPoint x: 603, startPoint y: 386, endPoint x: 673, endPoint y: 384, distance: 70.1
click at [674, 385] on div "Advanced Search Options Only Search Titles: Only Search Titles Use comma-separa…" at bounding box center [481, 272] width 962 height 545
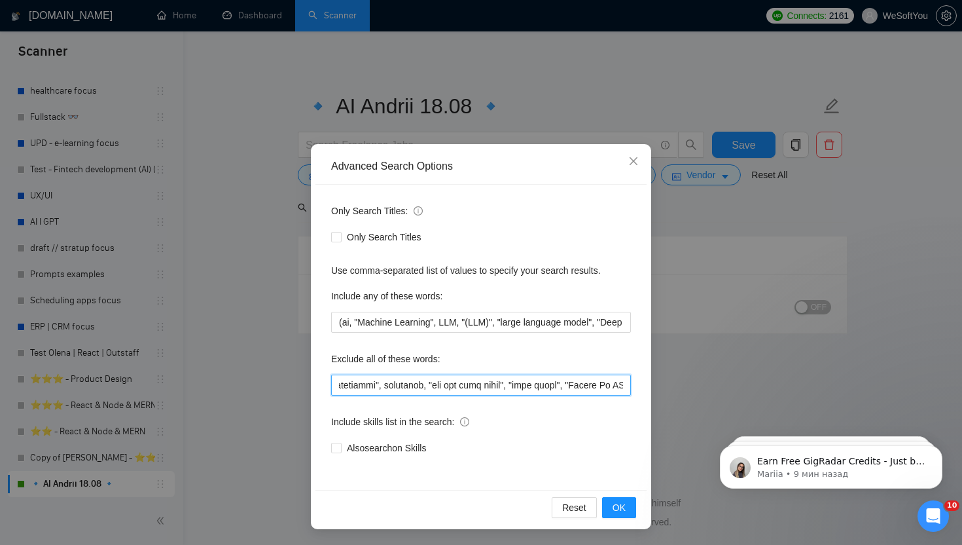
click at [593, 386] on input "text" at bounding box center [481, 384] width 300 height 21
click at [585, 388] on input "text" at bounding box center [481, 384] width 300 height 21
drag, startPoint x: 582, startPoint y: 385, endPoint x: 675, endPoint y: 387, distance: 93.0
click at [675, 387] on div "Advanced Search Options Only Search Titles: Only Search Titles Use comma-separa…" at bounding box center [481, 272] width 962 height 545
drag, startPoint x: 620, startPoint y: 380, endPoint x: 632, endPoint y: 382, distance: 11.9
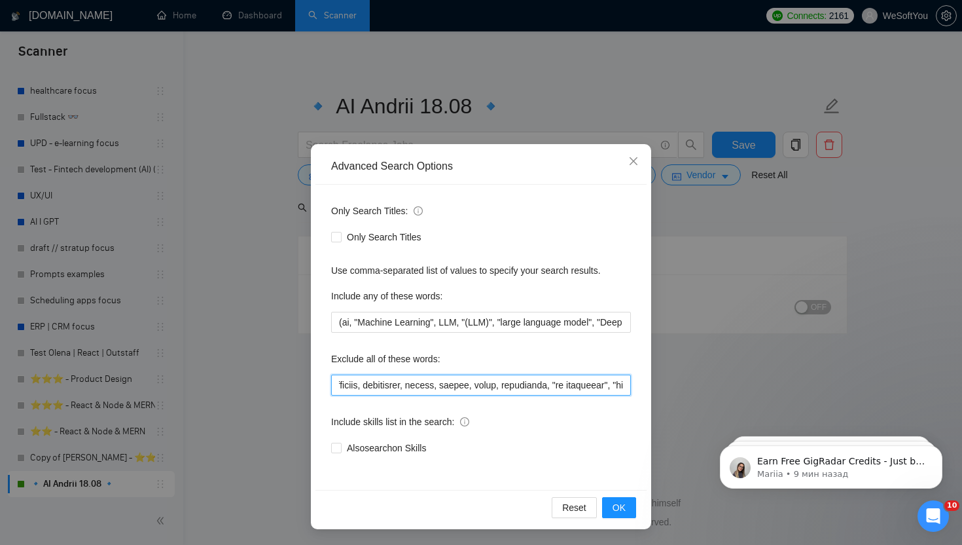
click at [632, 382] on div "Only Search Titles: Only Search Titles Use comma-separated list of values to sp…" at bounding box center [481, 337] width 331 height 305
click at [556, 386] on input "text" at bounding box center [481, 384] width 300 height 21
drag, startPoint x: 597, startPoint y: 387, endPoint x: 672, endPoint y: 389, distance: 74.7
click at [672, 389] on div "Advanced Search Options Only Search Titles: Only Search Titles Use comma-separa…" at bounding box center [481, 272] width 962 height 545
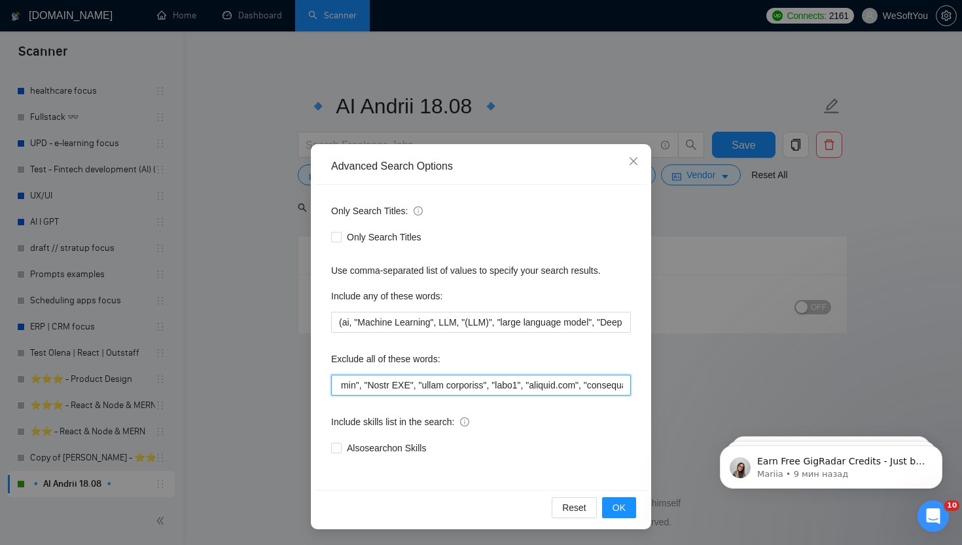
scroll to position [0, 3661]
click at [473, 391] on input "text" at bounding box center [481, 384] width 300 height 21
drag, startPoint x: 479, startPoint y: 390, endPoint x: 420, endPoint y: 392, distance: 58.3
click at [420, 392] on input "text" at bounding box center [481, 384] width 300 height 21
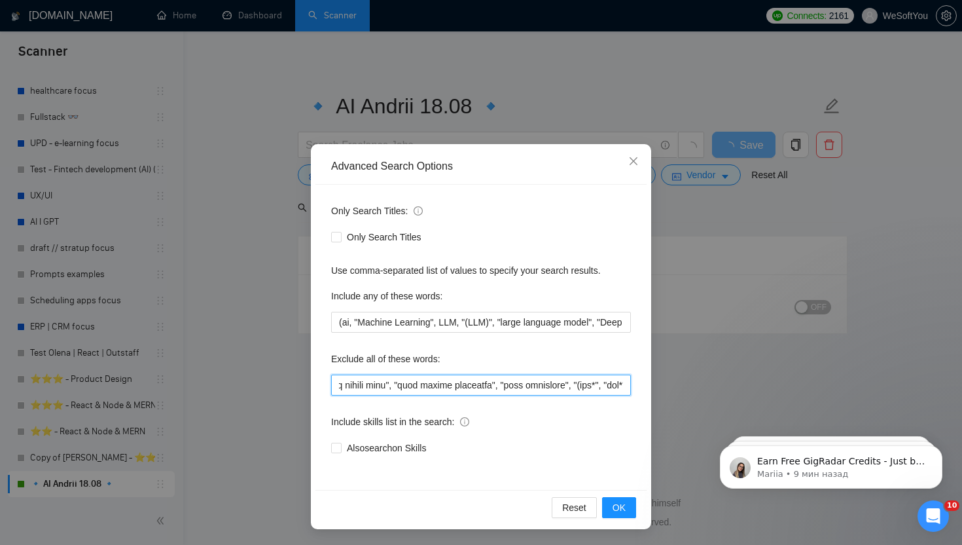
drag, startPoint x: 558, startPoint y: 380, endPoint x: 654, endPoint y: 384, distance: 96.3
click at [654, 384] on div "Advanced Search Options Only Search Titles: Only Search Titles Use comma-separa…" at bounding box center [481, 272] width 962 height 545
drag, startPoint x: 541, startPoint y: 392, endPoint x: 585, endPoint y: 392, distance: 43.9
click at [585, 392] on input "text" at bounding box center [481, 384] width 300 height 21
drag, startPoint x: 575, startPoint y: 389, endPoint x: 653, endPoint y: 387, distance: 77.9
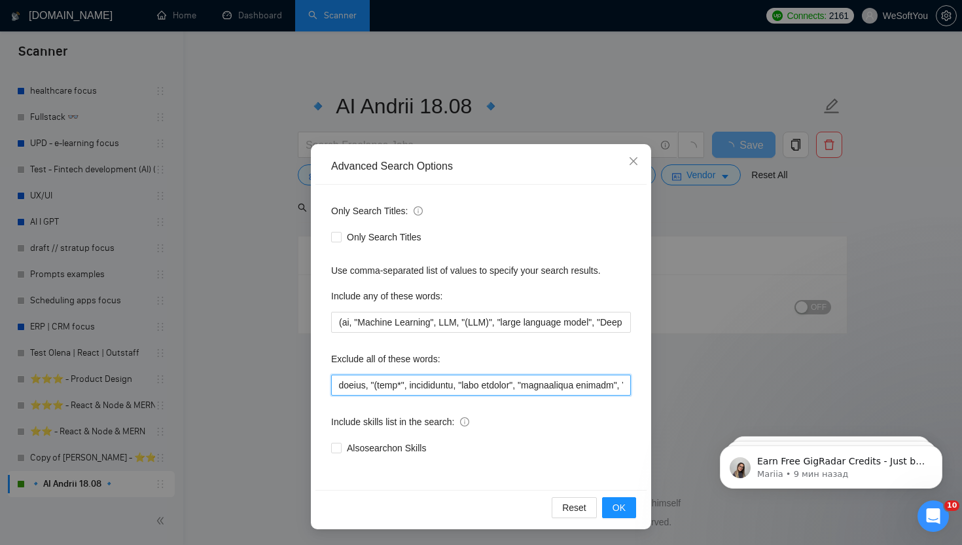
click at [653, 387] on div "Advanced Search Options Only Search Titles: Only Search Titles Use comma-separa…" at bounding box center [481, 272] width 962 height 545
drag, startPoint x: 532, startPoint y: 392, endPoint x: 661, endPoint y: 389, distance: 128.3
click at [661, 389] on div "Advanced Search Options Only Search Titles: Only Search Titles Use comma-separa…" at bounding box center [481, 272] width 962 height 545
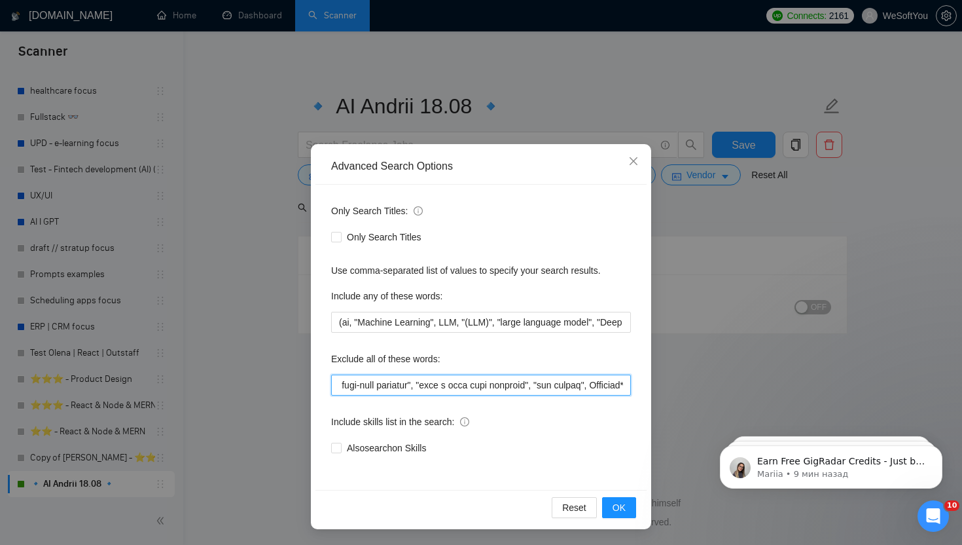
click at [608, 384] on input "text" at bounding box center [481, 384] width 300 height 21
drag, startPoint x: 613, startPoint y: 385, endPoint x: 622, endPoint y: 385, distance: 8.5
click at [622, 385] on input "text" at bounding box center [481, 384] width 300 height 21
drag, startPoint x: 622, startPoint y: 385, endPoint x: 646, endPoint y: 384, distance: 23.6
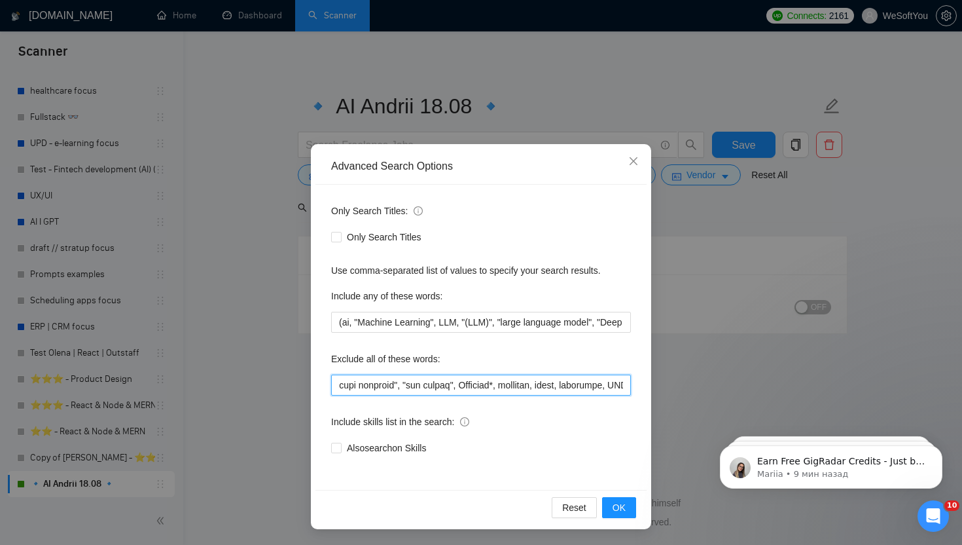
click at [646, 384] on div "Only Search Titles: Only Search Titles Use comma-separated list of values to sp…" at bounding box center [481, 337] width 331 height 305
drag, startPoint x: 602, startPoint y: 384, endPoint x: 625, endPoint y: 386, distance: 23.0
click at [625, 386] on input "text" at bounding box center [481, 384] width 300 height 21
click at [623, 388] on input "text" at bounding box center [481, 384] width 300 height 21
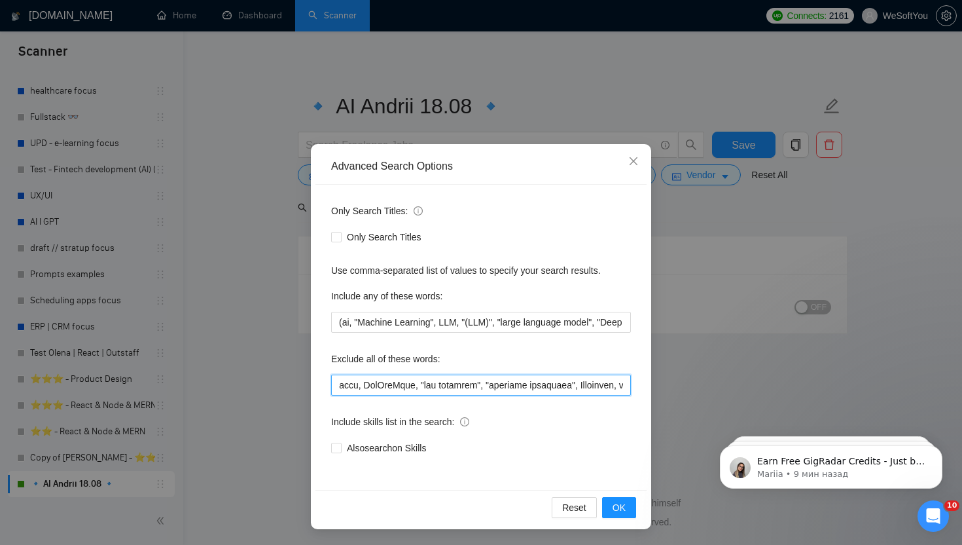
scroll to position [0, 5950]
drag, startPoint x: 609, startPoint y: 383, endPoint x: 638, endPoint y: 384, distance: 28.8
click at [638, 384] on div "Only Search Titles: Only Search Titles Use comma-separated list of values to sp…" at bounding box center [481, 337] width 331 height 305
click at [624, 384] on input "text" at bounding box center [481, 384] width 300 height 21
drag, startPoint x: 629, startPoint y: 384, endPoint x: 638, endPoint y: 386, distance: 9.9
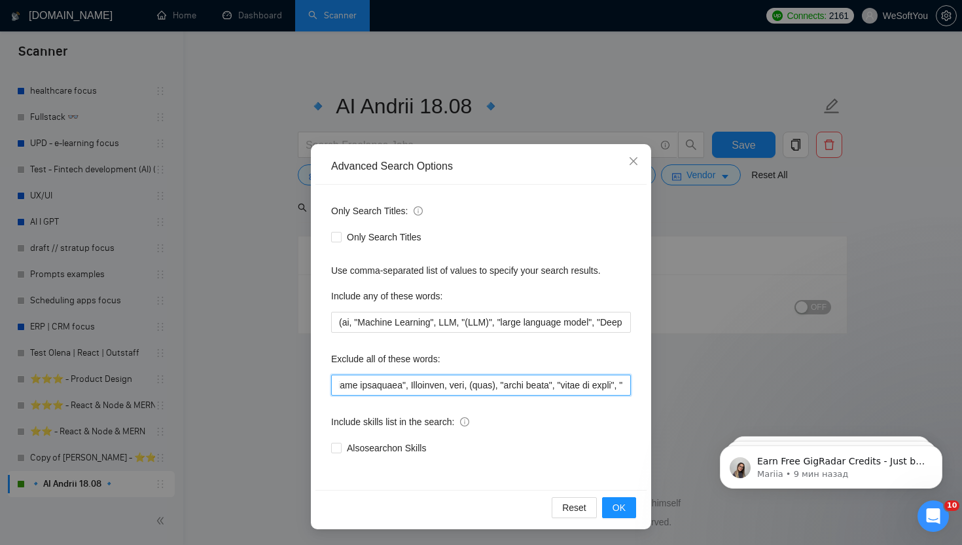
click at [638, 386] on div "Only Search Titles: Only Search Titles Use comma-separated list of values to sp…" at bounding box center [481, 337] width 331 height 305
drag, startPoint x: 570, startPoint y: 385, endPoint x: 633, endPoint y: 387, distance: 62.9
click at [633, 387] on div "Only Search Titles: Only Search Titles Use comma-separated list of values to sp…" at bounding box center [481, 337] width 331 height 305
click at [530, 384] on input "text" at bounding box center [481, 384] width 300 height 21
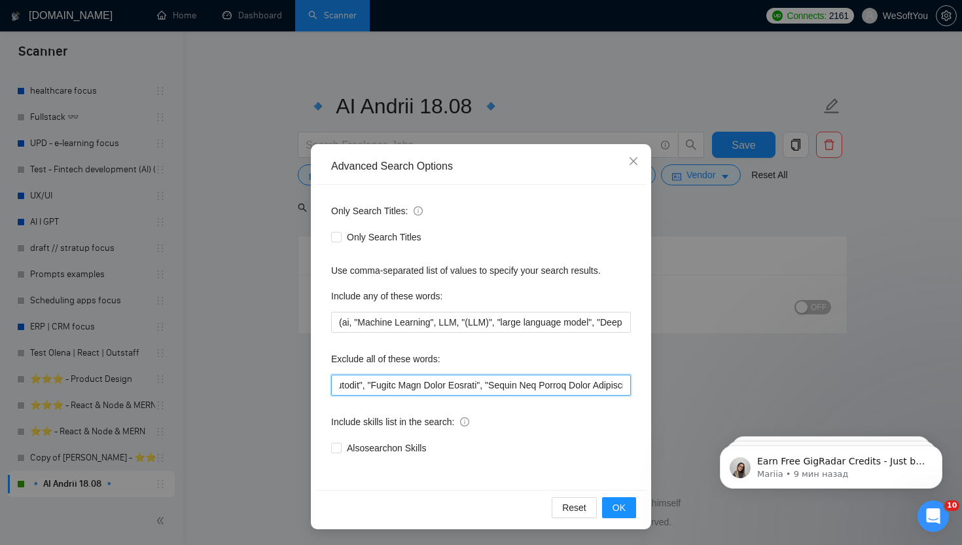
scroll to position [0, 6474]
drag, startPoint x: 585, startPoint y: 387, endPoint x: 626, endPoint y: 387, distance: 40.6
click at [626, 387] on input "text" at bounding box center [481, 384] width 300 height 21
click at [581, 386] on input "text" at bounding box center [481, 384] width 300 height 21
drag, startPoint x: 464, startPoint y: 387, endPoint x: 439, endPoint y: 389, distance: 24.3
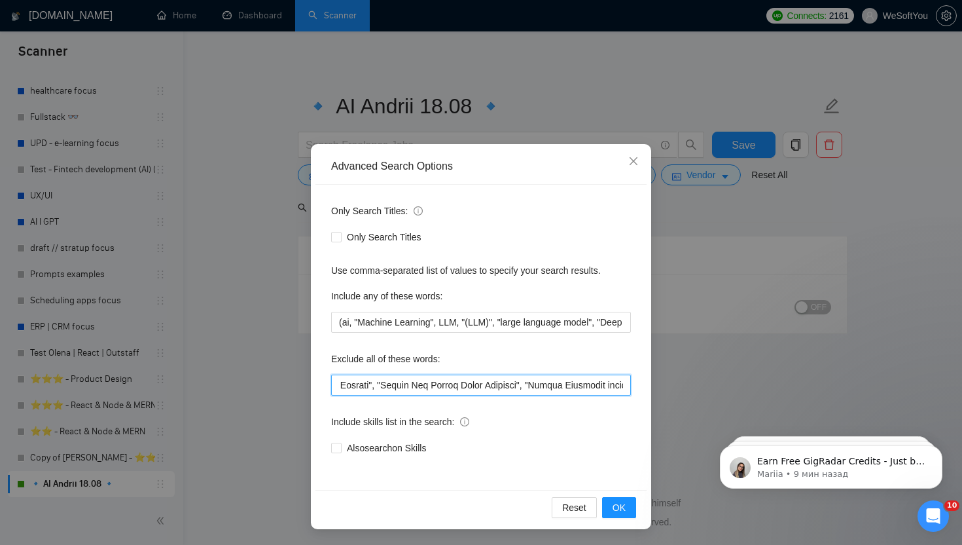
click at [439, 389] on input "text" at bounding box center [481, 384] width 300 height 21
click at [562, 374] on div "Exclude all of these words:" at bounding box center [481, 361] width 300 height 26
drag, startPoint x: 564, startPoint y: 378, endPoint x: 657, endPoint y: 379, distance: 92.3
click at [657, 379] on div "Advanced Search Options Only Search Titles: Only Search Titles Use comma-separa…" at bounding box center [481, 272] width 962 height 545
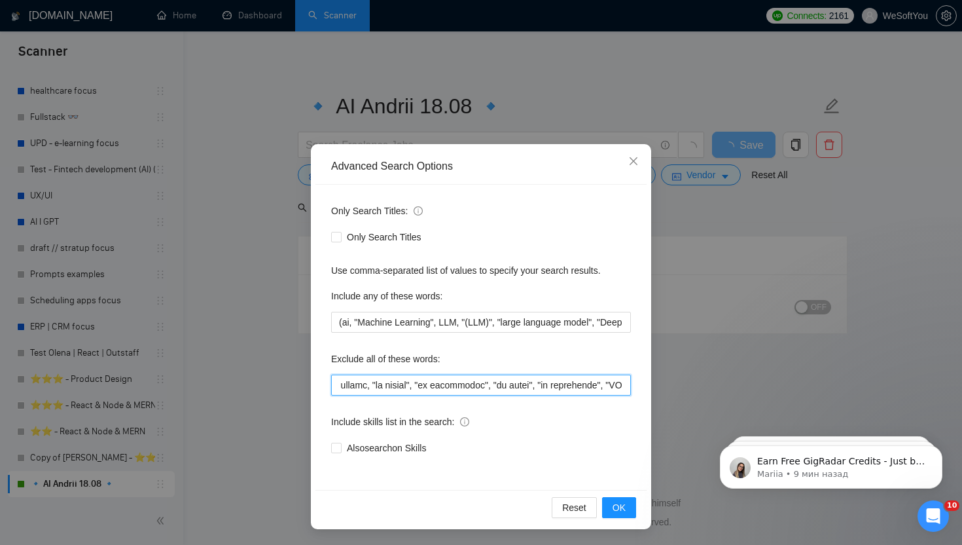
scroll to position [0, 551]
click at [587, 380] on input "text" at bounding box center [481, 384] width 300 height 21
drag, startPoint x: 554, startPoint y: 387, endPoint x: 487, endPoint y: 389, distance: 66.8
click at [487, 389] on input "text" at bounding box center [481, 384] width 300 height 21
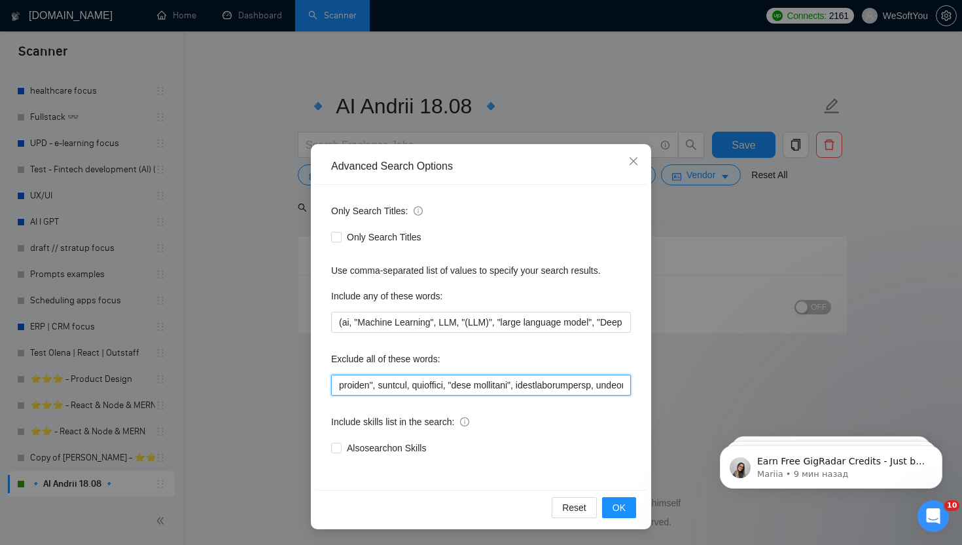
drag, startPoint x: 619, startPoint y: 382, endPoint x: 656, endPoint y: 382, distance: 37.3
click at [656, 382] on div "Advanced Search Options Only Search Titles: Only Search Titles Use comma-separa…" at bounding box center [481, 272] width 962 height 545
click at [556, 388] on input "text" at bounding box center [481, 384] width 300 height 21
drag, startPoint x: 585, startPoint y: 388, endPoint x: 652, endPoint y: 389, distance: 66.8
click at [652, 389] on div "Advanced Search Options Only Search Titles: Only Search Titles Use comma-separa…" at bounding box center [481, 272] width 962 height 545
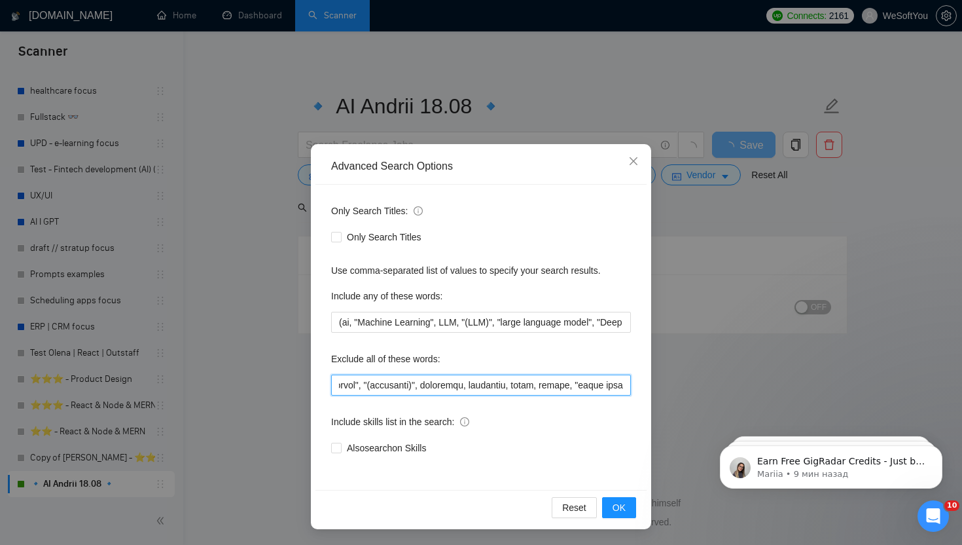
scroll to position [0, 1494]
drag, startPoint x: 641, startPoint y: 388, endPoint x: 670, endPoint y: 388, distance: 28.8
click at [670, 388] on div "Advanced Search Options Only Search Titles: Only Search Titles Use comma-separa…" at bounding box center [481, 272] width 962 height 545
drag, startPoint x: 606, startPoint y: 388, endPoint x: 647, endPoint y: 390, distance: 41.3
click at [647, 390] on div "Advanced Search Options Only Search Titles: Only Search Titles Use comma-separa…" at bounding box center [481, 336] width 340 height 385
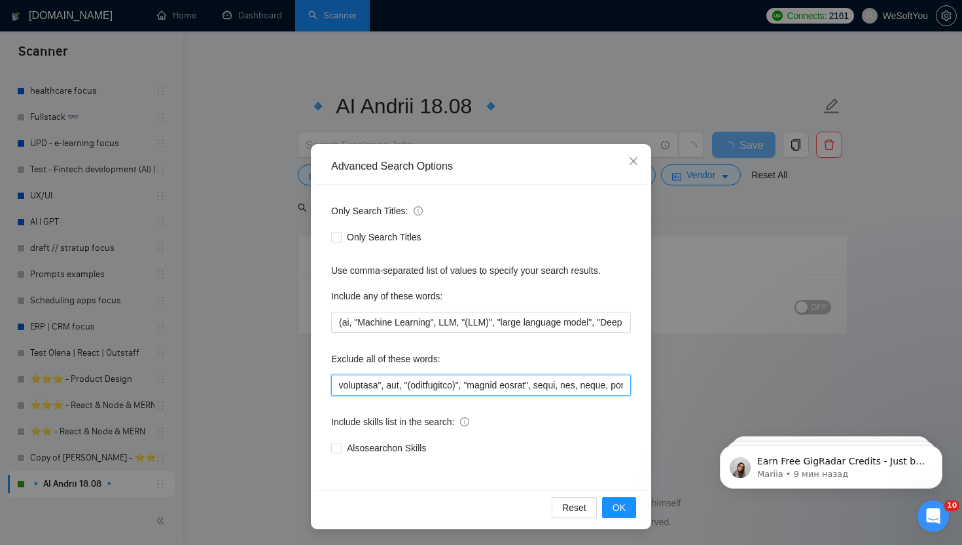
click at [588, 381] on input "text" at bounding box center [481, 384] width 300 height 21
drag, startPoint x: 600, startPoint y: 382, endPoint x: 661, endPoint y: 384, distance: 60.9
click at [661, 384] on div "Advanced Search Options Only Search Titles: Only Search Titles Use comma-separa…" at bounding box center [481, 272] width 962 height 545
drag, startPoint x: 595, startPoint y: 387, endPoint x: 602, endPoint y: 386, distance: 6.6
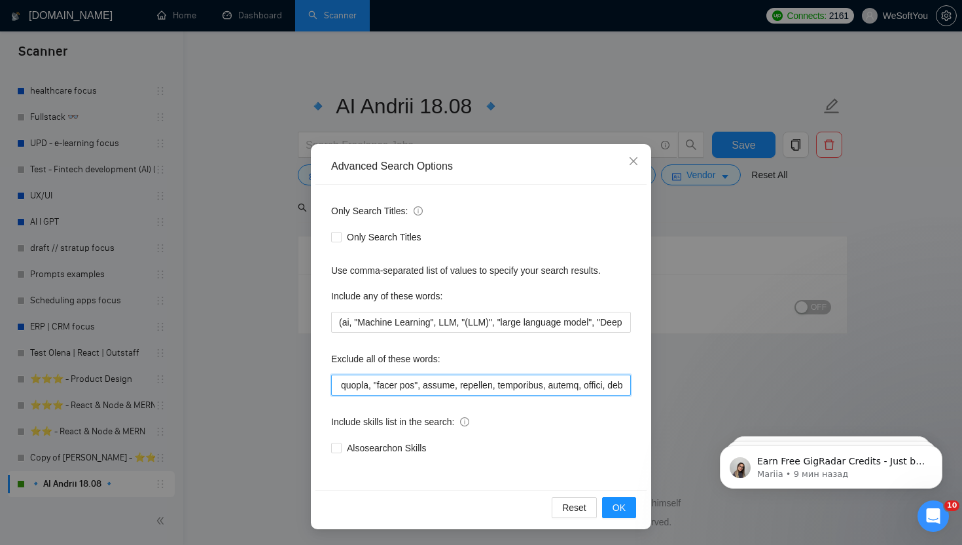
click at [595, 387] on input "text" at bounding box center [481, 384] width 300 height 21
drag, startPoint x: 601, startPoint y: 386, endPoint x: 633, endPoint y: 387, distance: 32.1
click at [633, 387] on div "Only Search Titles: Only Search Titles Use comma-separated list of values to sp…" at bounding box center [481, 337] width 331 height 305
click at [564, 385] on input "text" at bounding box center [481, 384] width 300 height 21
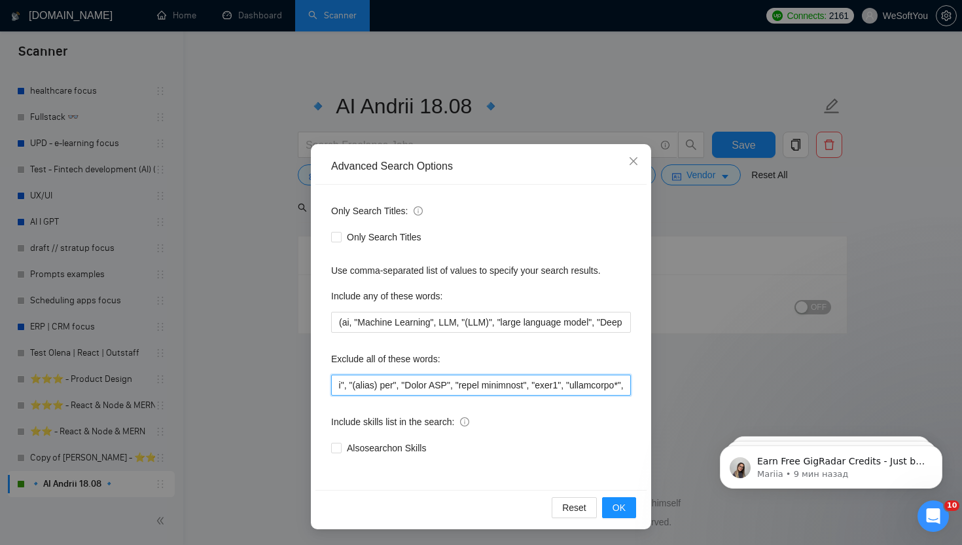
drag, startPoint x: 564, startPoint y: 385, endPoint x: 645, endPoint y: 384, distance: 81.2
click at [645, 384] on div "Only Search Titles: Only Search Titles Use comma-separated list of values to sp…" at bounding box center [481, 337] width 331 height 305
click at [572, 384] on input "text" at bounding box center [481, 384] width 300 height 21
drag, startPoint x: 586, startPoint y: 389, endPoint x: 646, endPoint y: 389, distance: 59.6
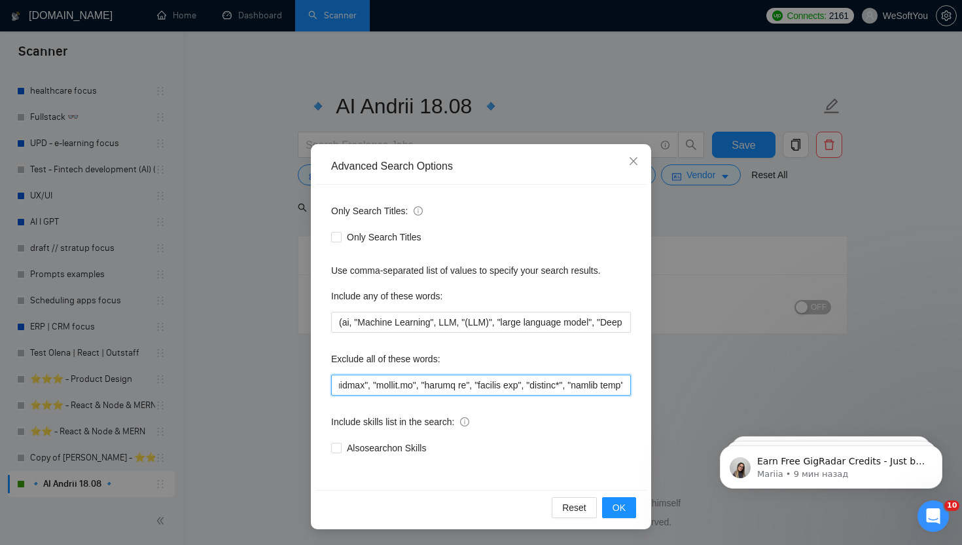
click at [646, 389] on div "Only Search Titles: Only Search Titles Use comma-separated list of values to sp…" at bounding box center [481, 337] width 331 height 305
click at [598, 384] on input "text" at bounding box center [481, 384] width 300 height 21
drag, startPoint x: 571, startPoint y: 384, endPoint x: 670, endPoint y: 388, distance: 99.6
click at [670, 388] on div "Advanced Search Options Only Search Titles: Only Search Titles Use comma-separa…" at bounding box center [481, 272] width 962 height 545
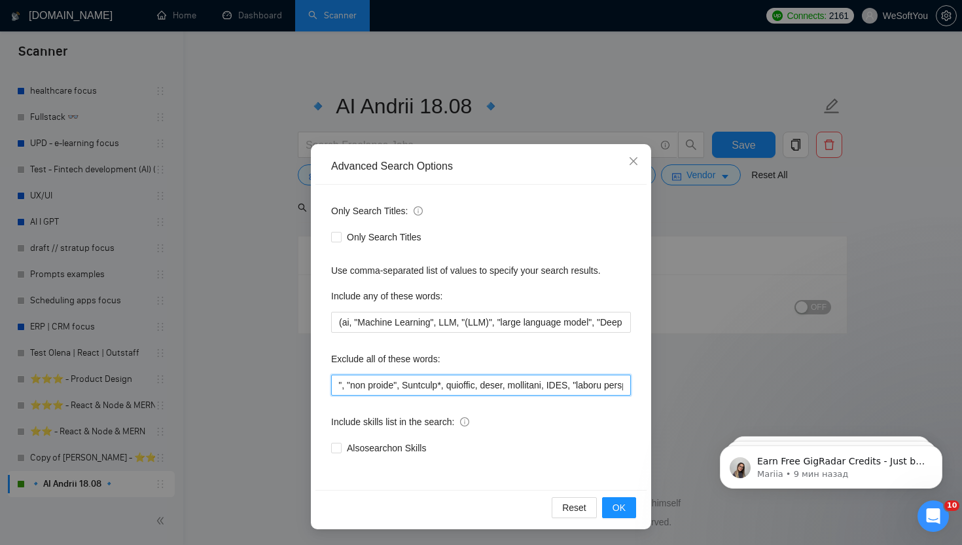
drag, startPoint x: 612, startPoint y: 387, endPoint x: 651, endPoint y: 388, distance: 38.6
click at [651, 388] on div "Advanced Search Options Only Search Titles: Only Search Titles Use comma-separa…" at bounding box center [481, 336] width 340 height 385
drag, startPoint x: 565, startPoint y: 381, endPoint x: 655, endPoint y: 384, distance: 89.8
click at [655, 384] on div "Advanced Search Options Only Search Titles: Only Search Titles Use comma-separa…" at bounding box center [481, 272] width 962 height 545
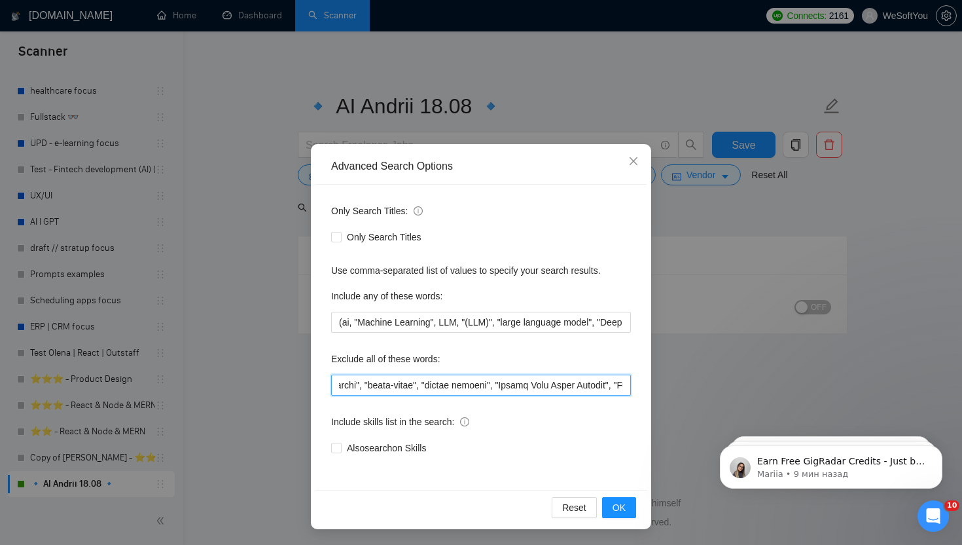
drag, startPoint x: 533, startPoint y: 384, endPoint x: 646, endPoint y: 384, distance: 112.6
click at [646, 384] on div "Only Search Titles: Only Search Titles Use comma-separated list of values to sp…" at bounding box center [481, 337] width 331 height 305
type input ""pair programming", retell*, video, Interviewer, "cost estimation", "ai strateg…"
click at [617, 504] on span "OK" at bounding box center [619, 507] width 13 height 14
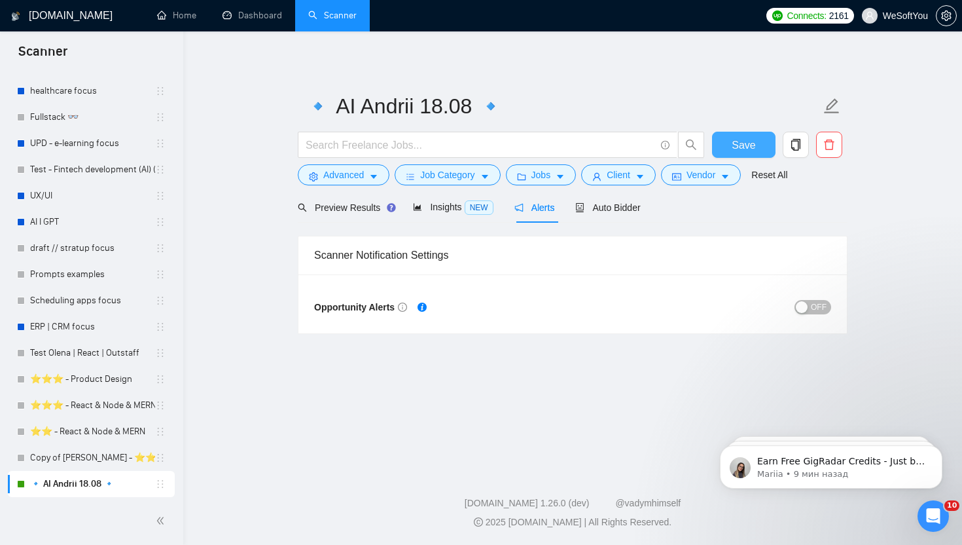
click at [747, 147] on span "Save" at bounding box center [744, 145] width 24 height 16
